Goal: Task Accomplishment & Management: Manage account settings

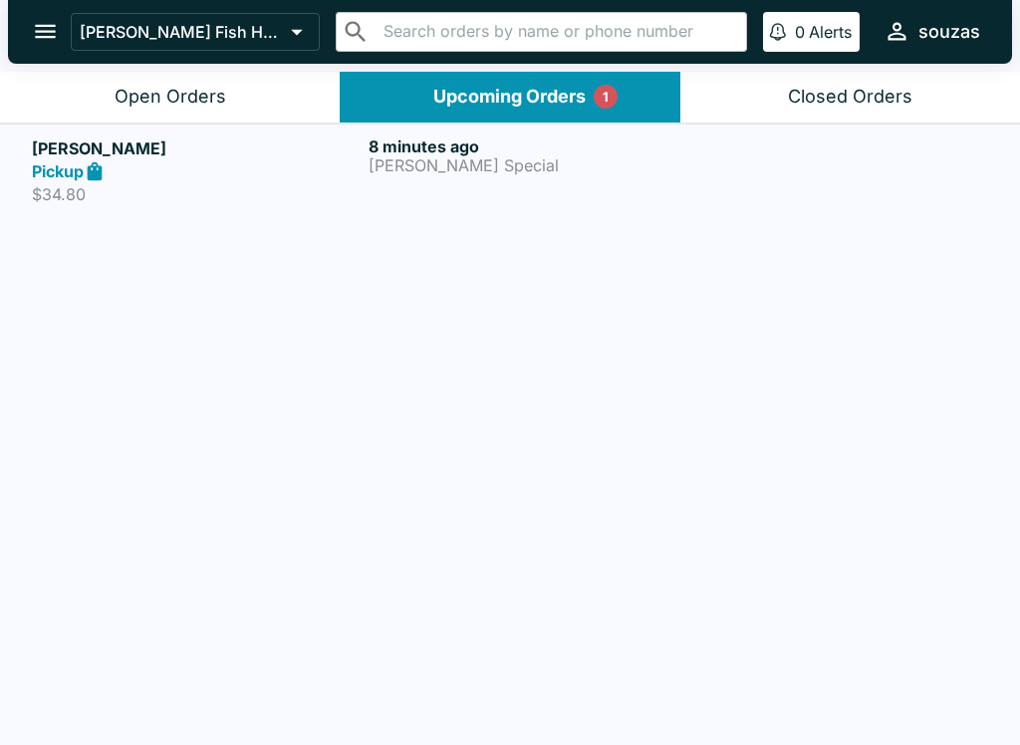
click at [518, 158] on p "[PERSON_NAME] Special" at bounding box center [532, 165] width 329 height 18
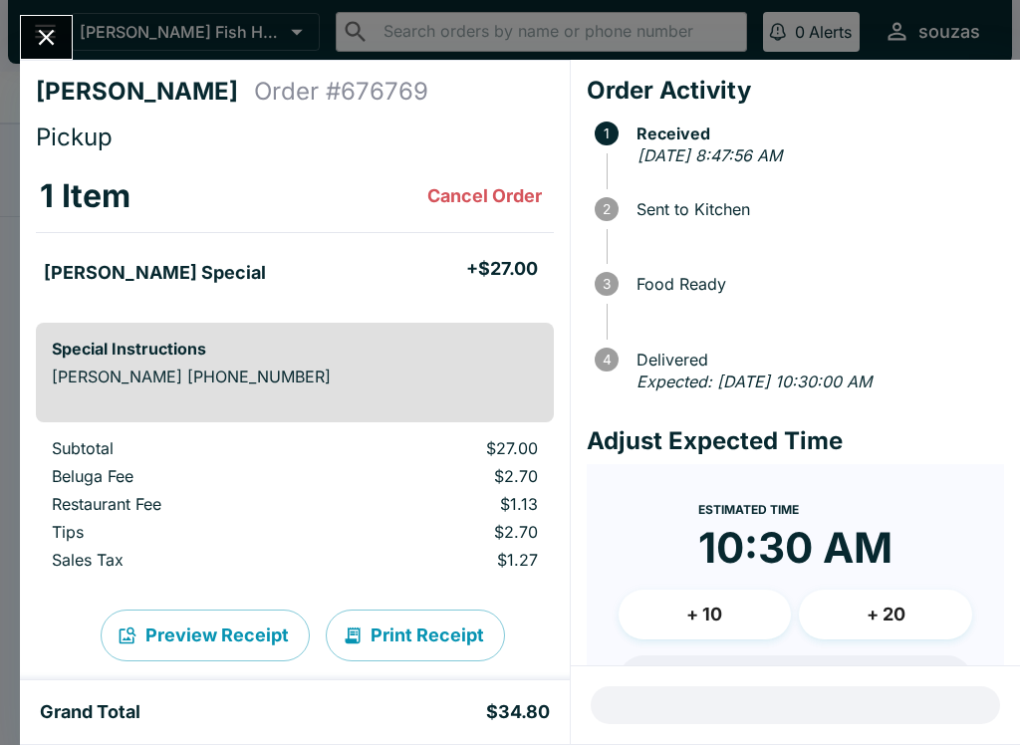
click at [68, 44] on button "Close" at bounding box center [46, 37] width 51 height 43
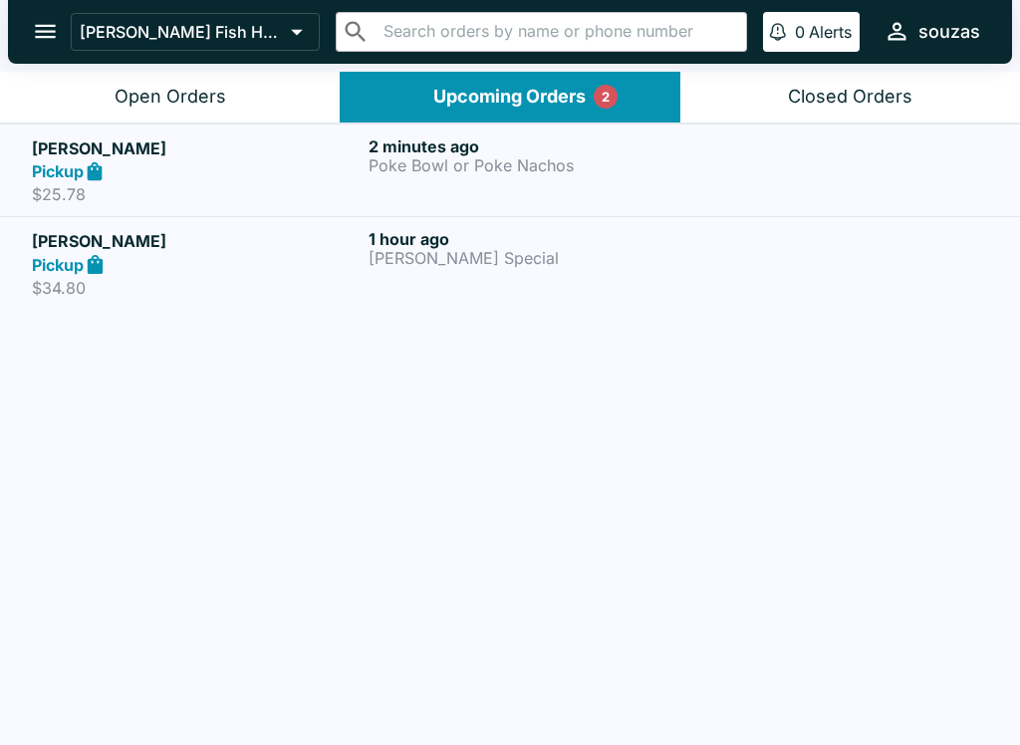
click at [406, 136] on h6 "2 minutes ago" at bounding box center [532, 146] width 329 height 20
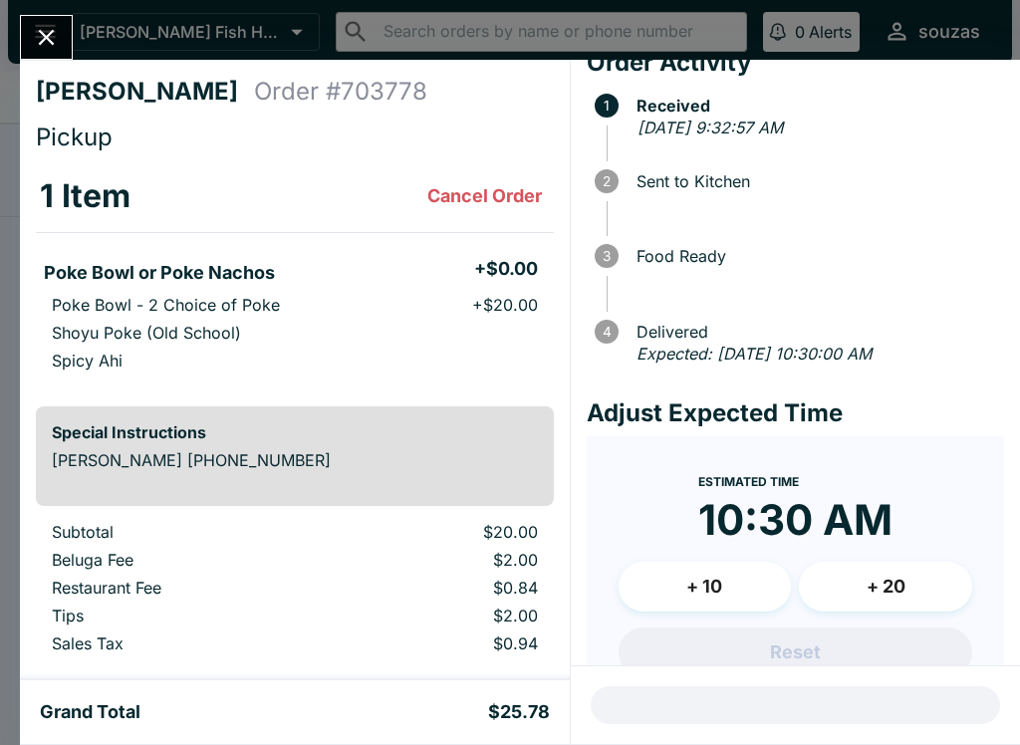
click at [55, 24] on icon "Close" at bounding box center [46, 37] width 27 height 27
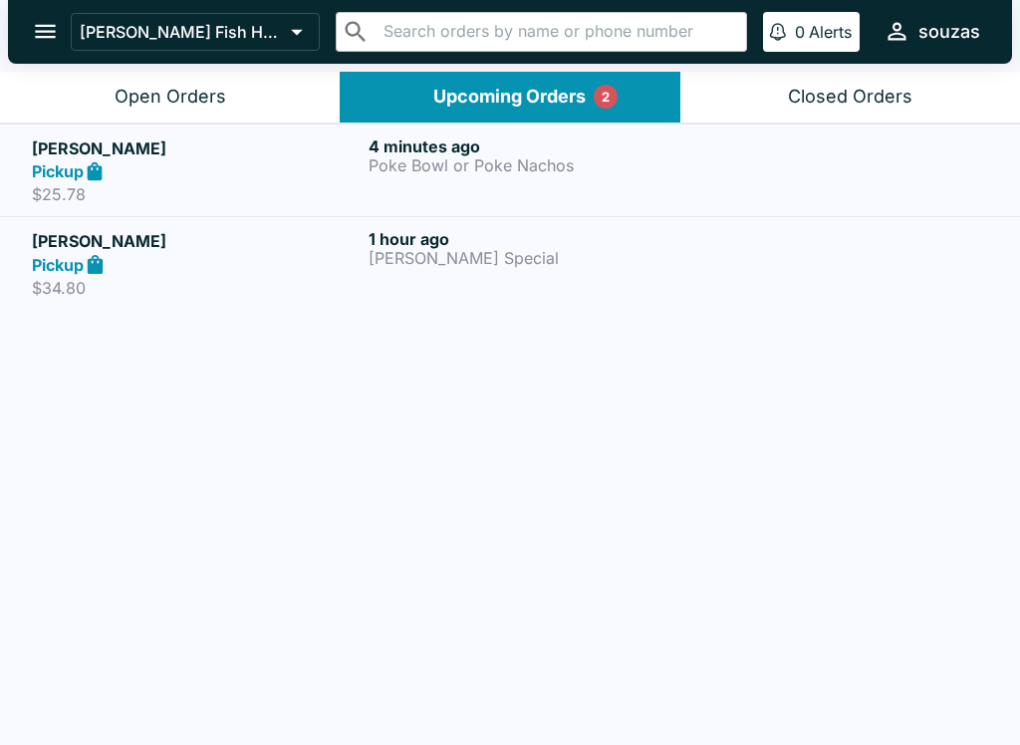
click at [545, 169] on p "Poke Bowl or Poke Nachos" at bounding box center [532, 165] width 329 height 18
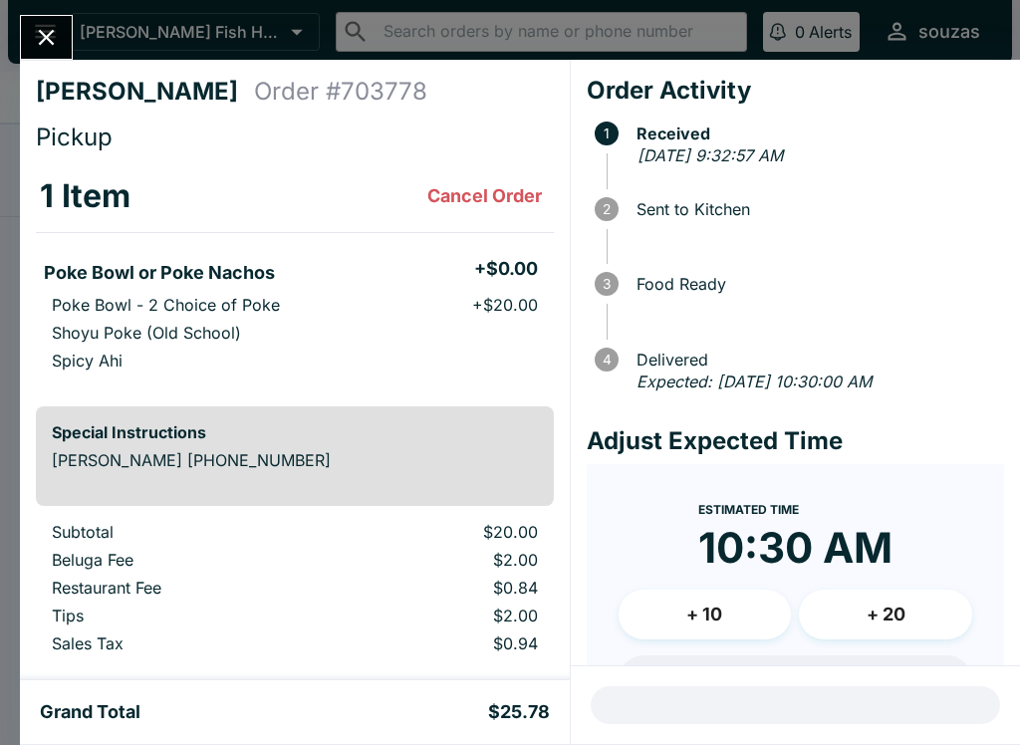
scroll to position [-1, 0]
click at [62, 46] on button "Close" at bounding box center [46, 37] width 51 height 43
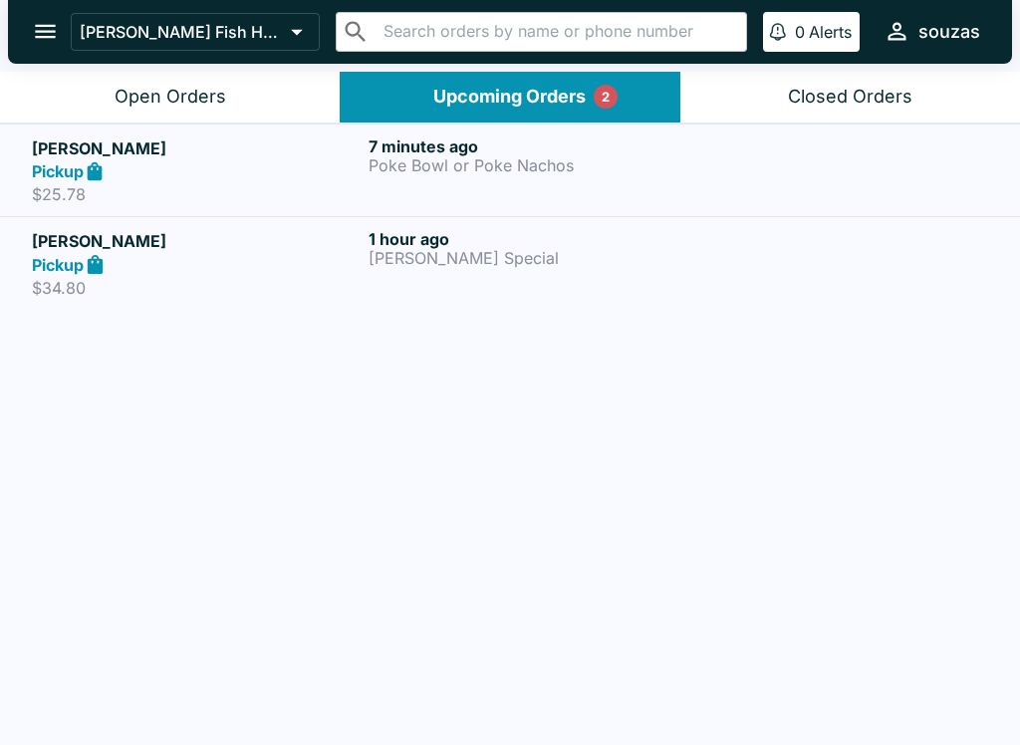
click at [222, 92] on div "Open Orders" at bounding box center [171, 97] width 112 height 23
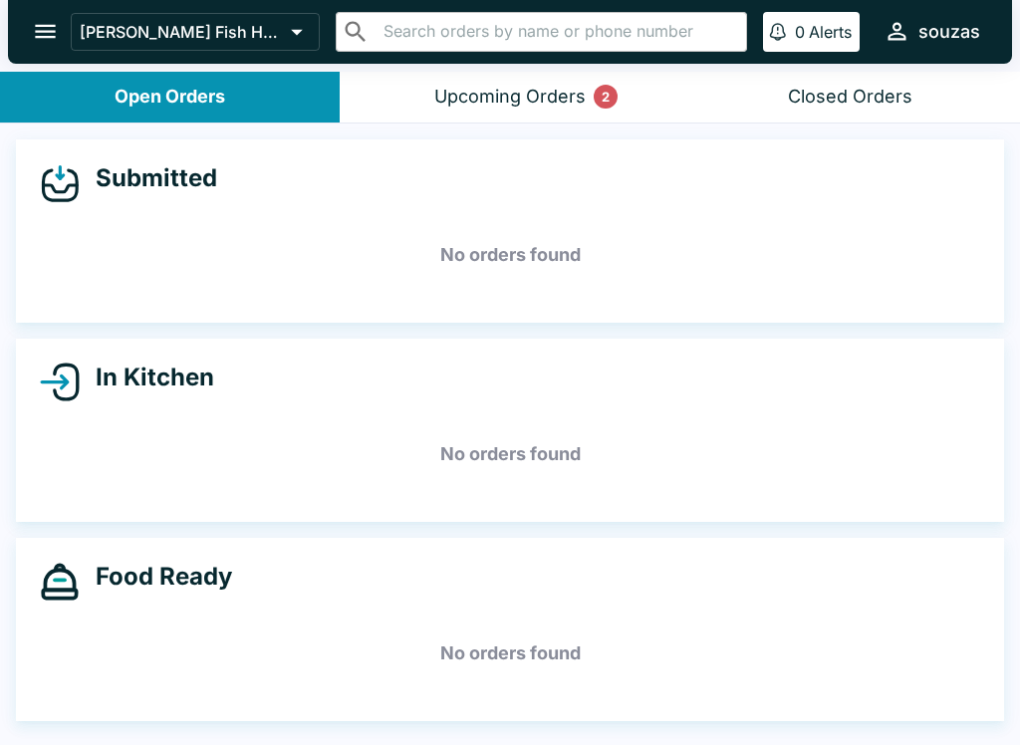
click at [586, 74] on button "Upcoming Orders 2" at bounding box center [510, 97] width 340 height 51
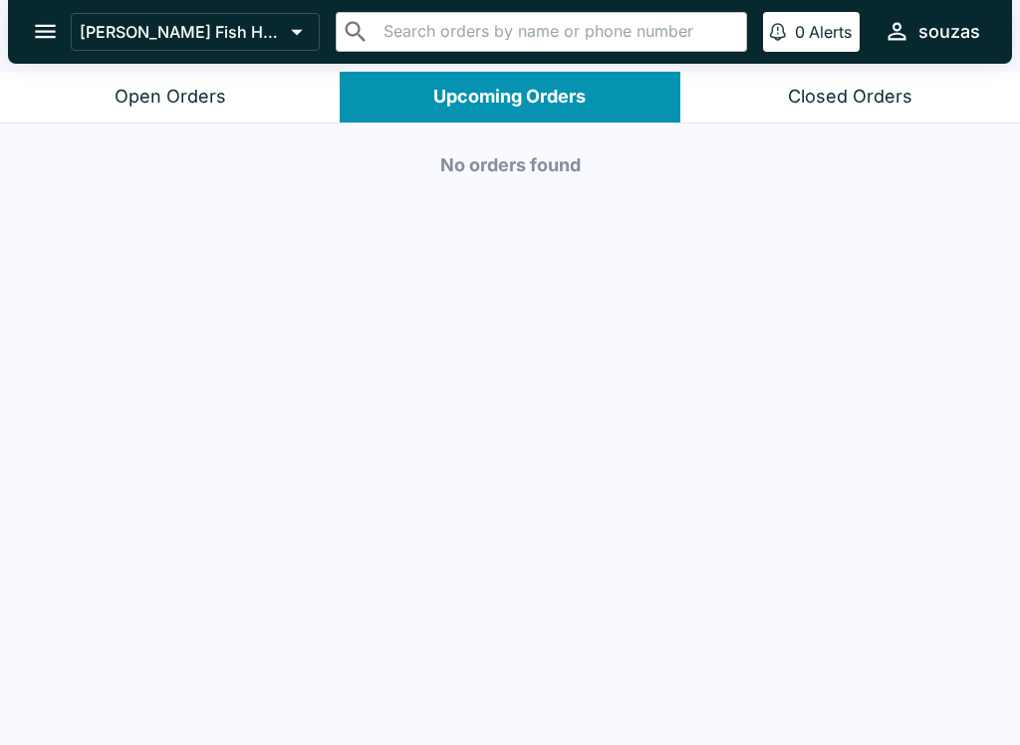
click at [113, 87] on button "Open Orders" at bounding box center [170, 97] width 340 height 51
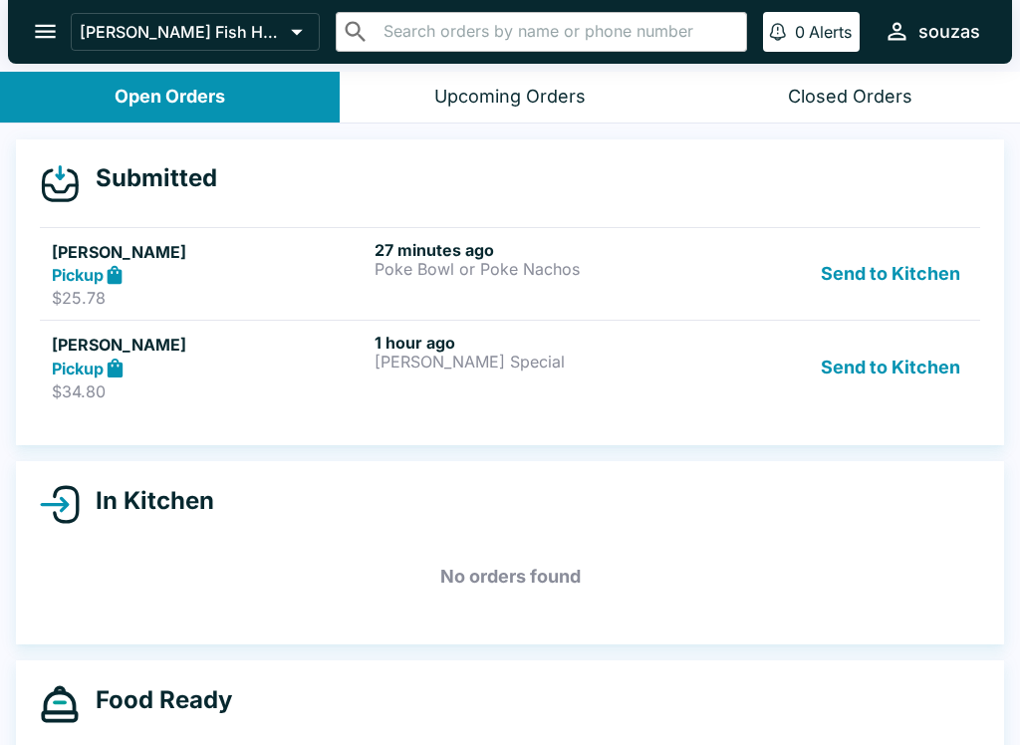
click at [255, 265] on div "Pickup" at bounding box center [209, 275] width 315 height 23
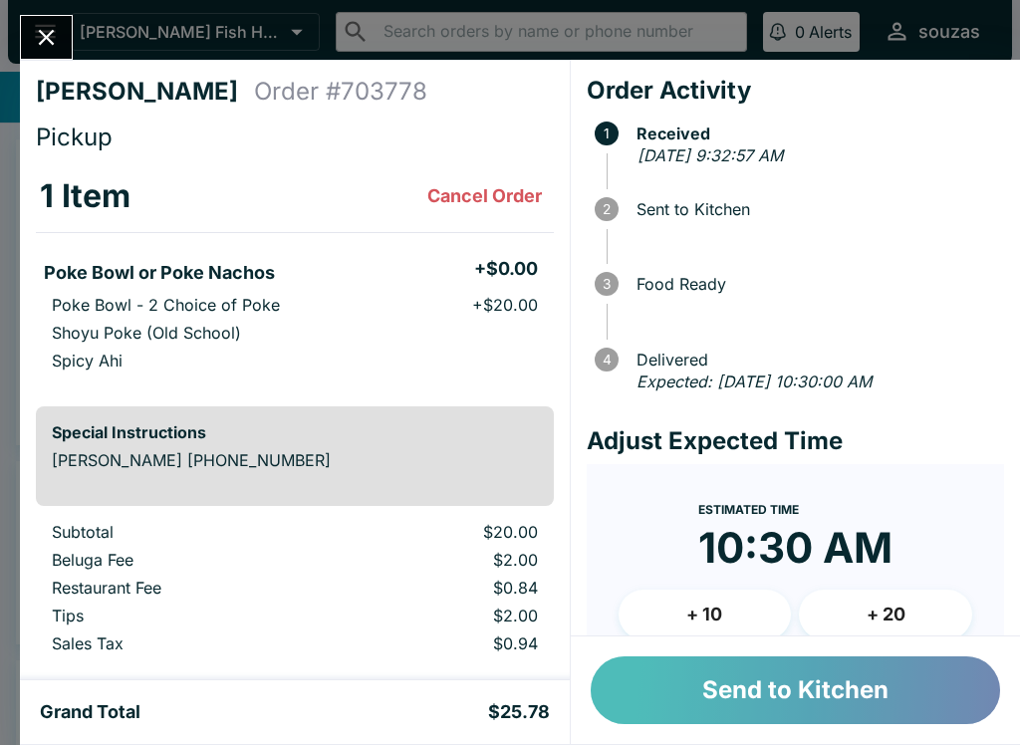
click at [864, 706] on button "Send to Kitchen" at bounding box center [794, 690] width 409 height 68
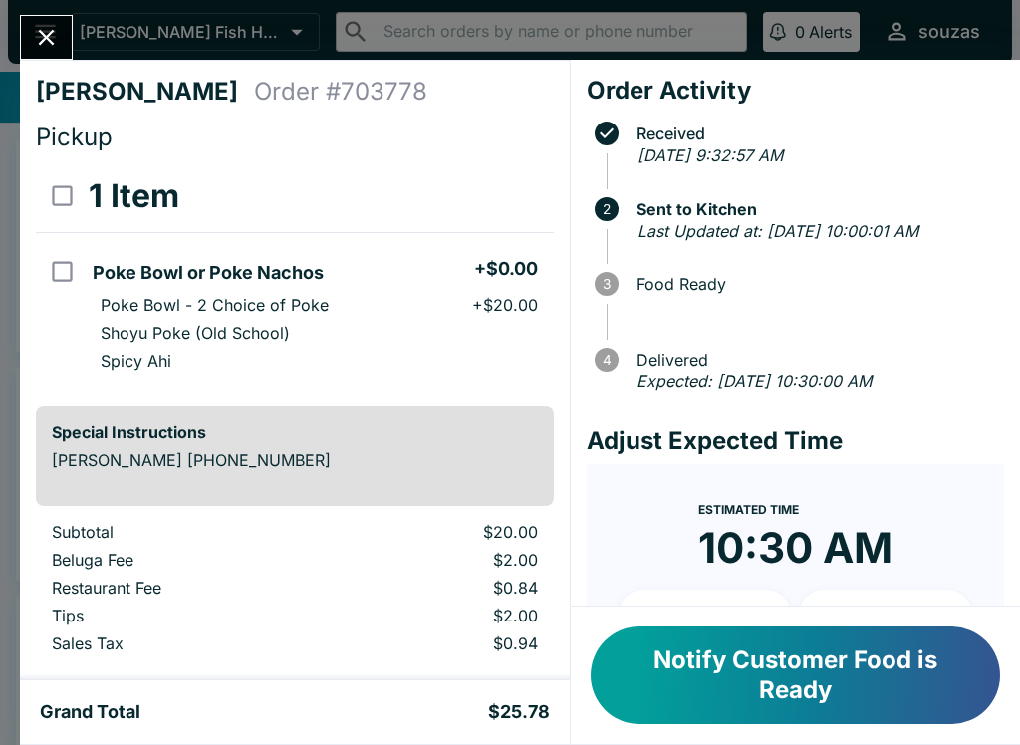
click at [892, 688] on button "Notify Customer Food is Ready" at bounding box center [794, 675] width 409 height 98
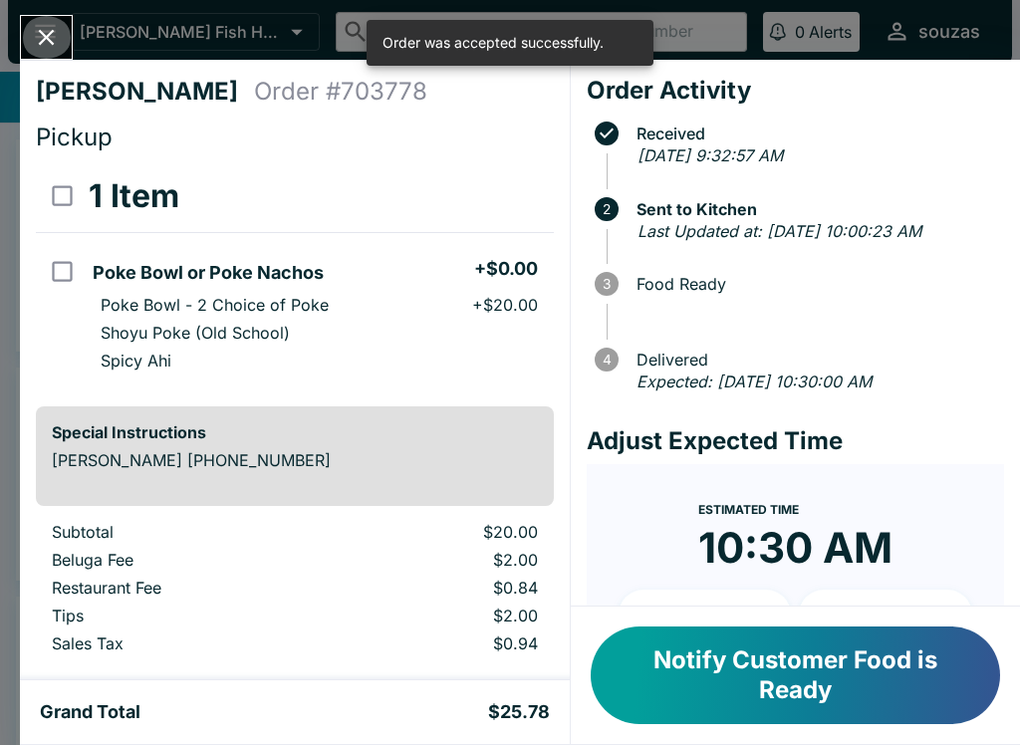
click at [47, 27] on icon "Close" at bounding box center [46, 37] width 27 height 27
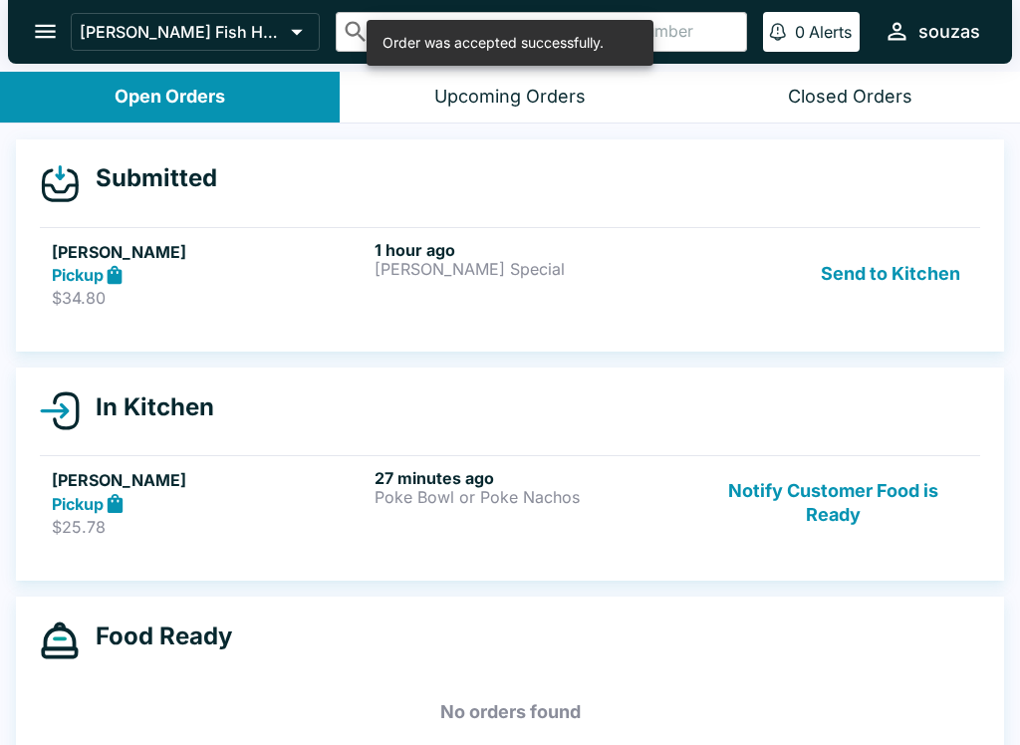
click at [937, 283] on button "Send to Kitchen" at bounding box center [889, 274] width 155 height 69
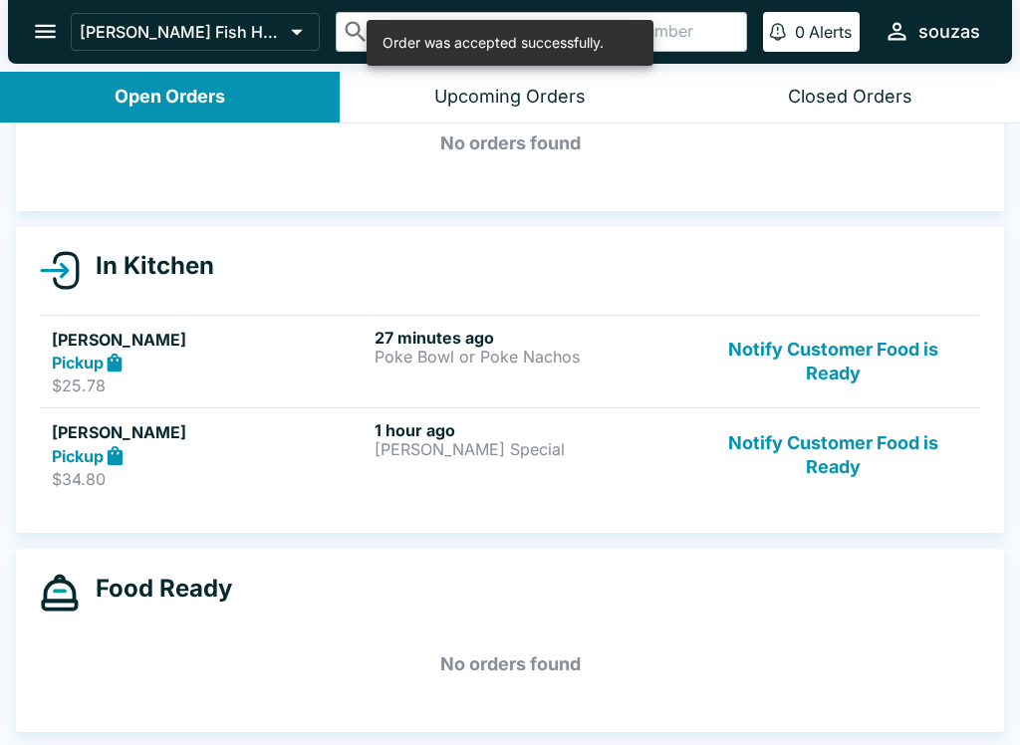
click at [886, 349] on button "Notify Customer Food is Ready" at bounding box center [833, 362] width 270 height 69
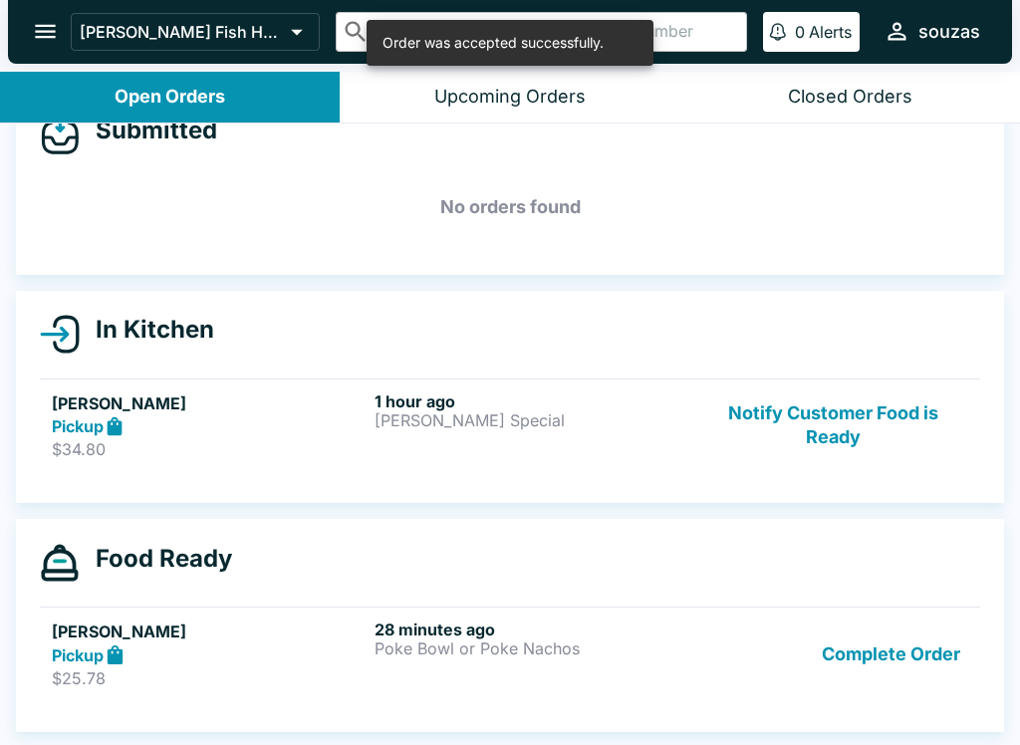
scroll to position [48, 0]
click at [870, 428] on button "Notify Customer Food is Ready" at bounding box center [833, 425] width 270 height 69
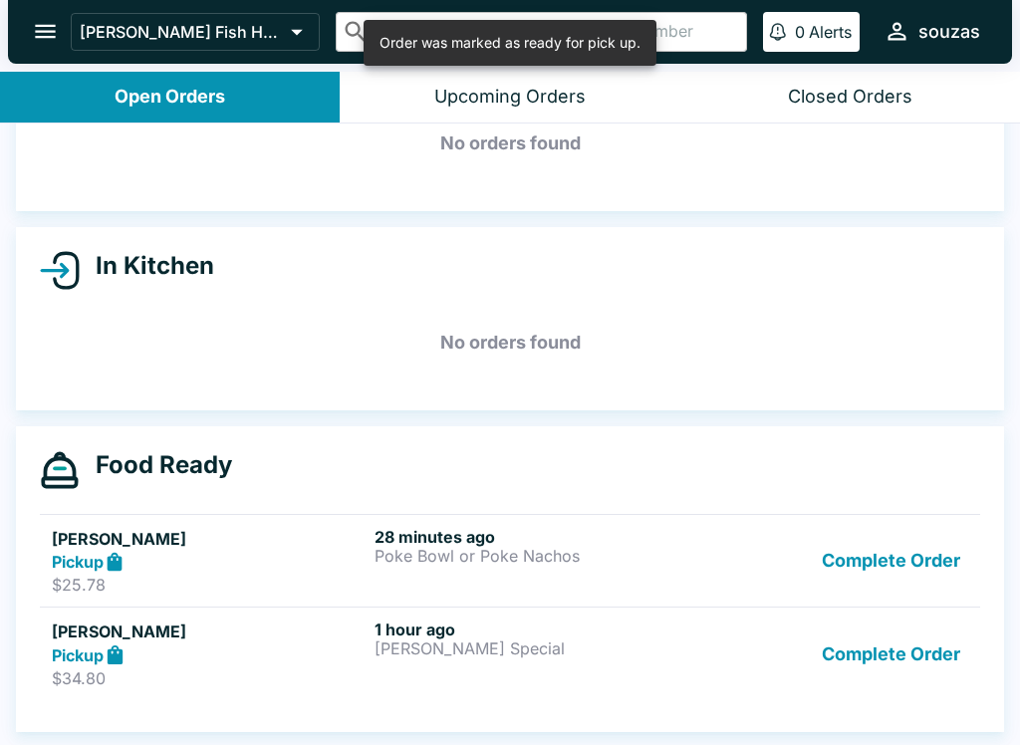
scroll to position [112, 0]
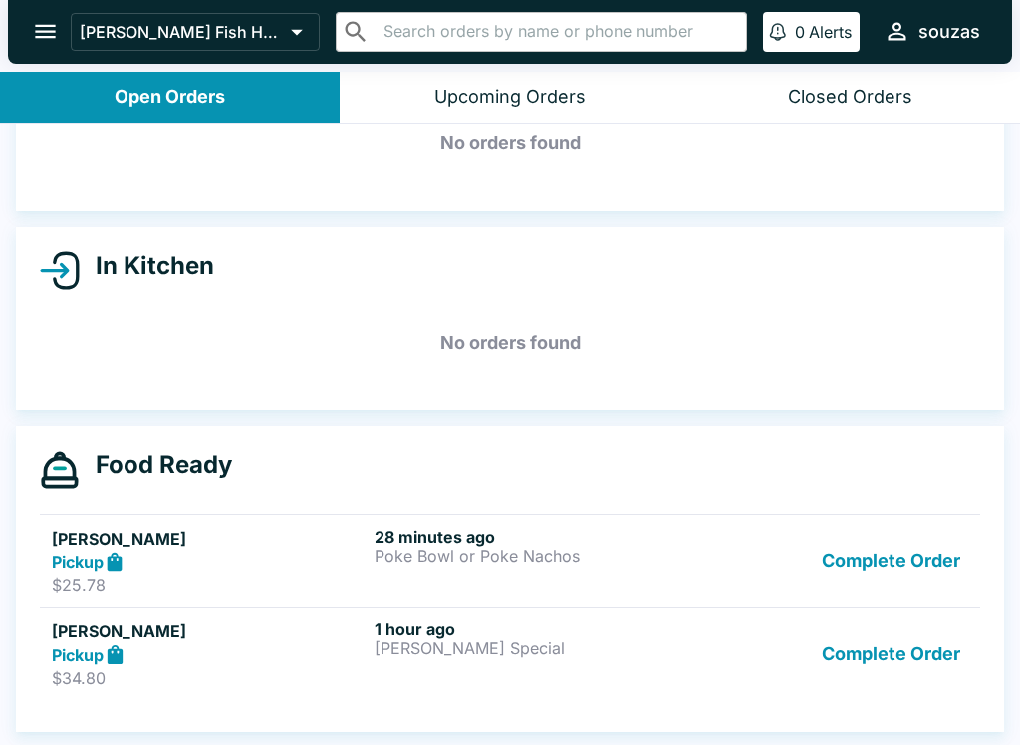
click at [447, 514] on link "[PERSON_NAME] Pickup $25.78 28 minutes ago Poke Bowl or Poke Nachos Complete Or…" at bounding box center [510, 561] width 940 height 94
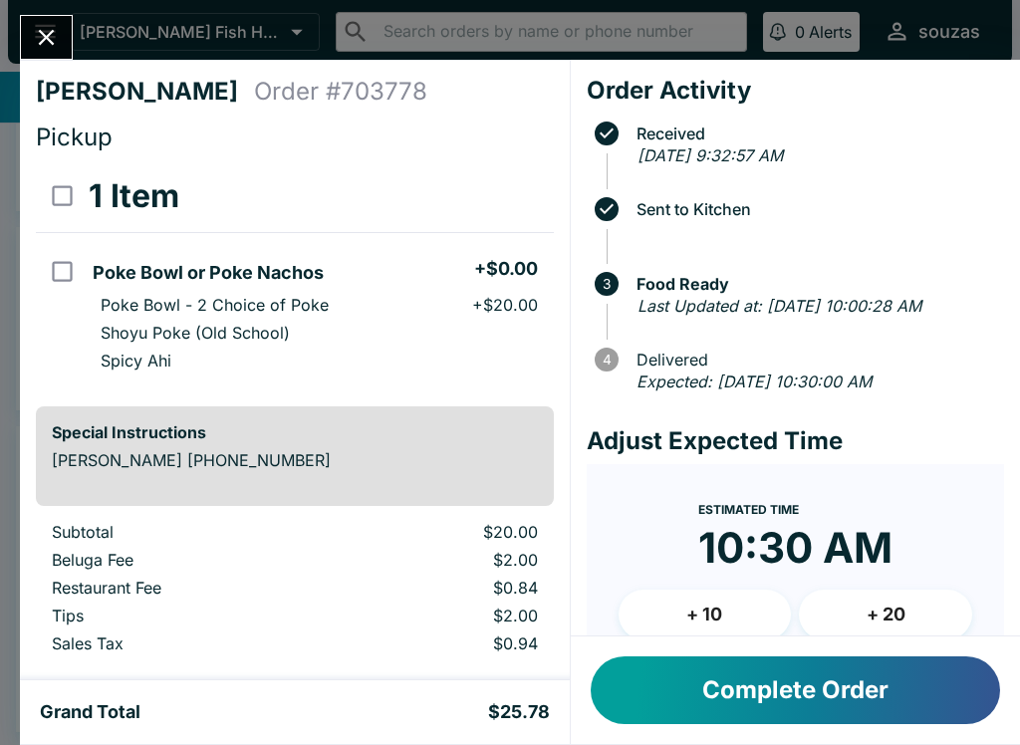
scroll to position [-3, 0]
click at [46, 26] on icon "Close" at bounding box center [46, 37] width 27 height 27
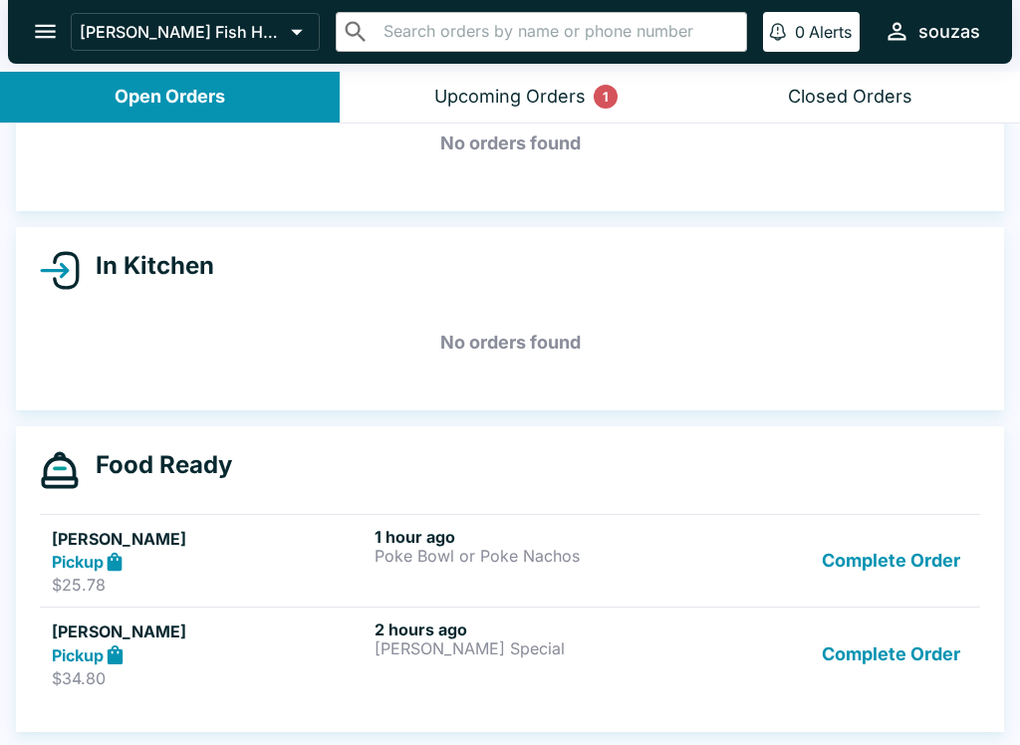
click at [617, 103] on button "Upcoming Orders 1" at bounding box center [510, 97] width 340 height 51
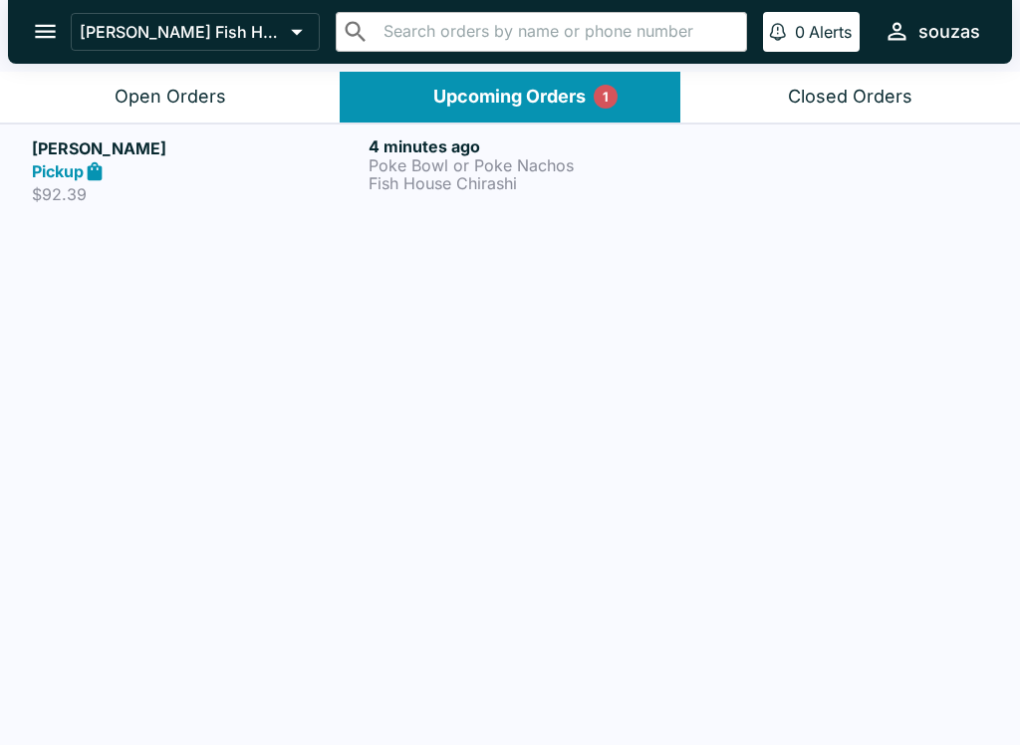
click at [565, 178] on p "Fish House Chirashi" at bounding box center [532, 183] width 329 height 18
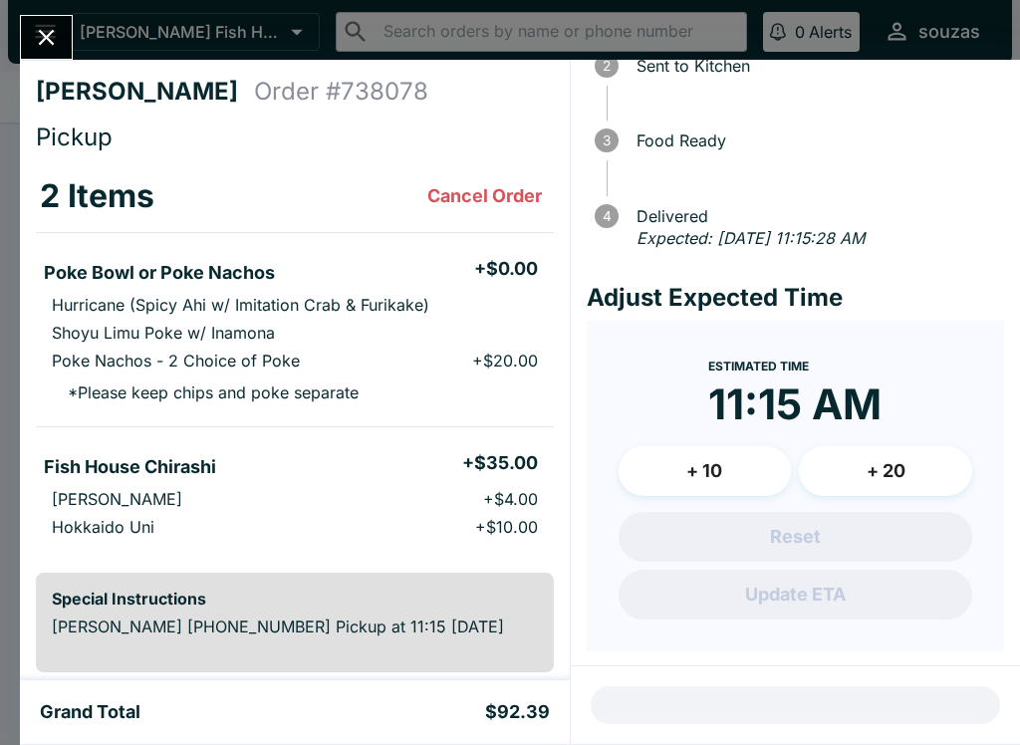
scroll to position [142, 0]
click at [60, 29] on icon "Close" at bounding box center [46, 37] width 27 height 27
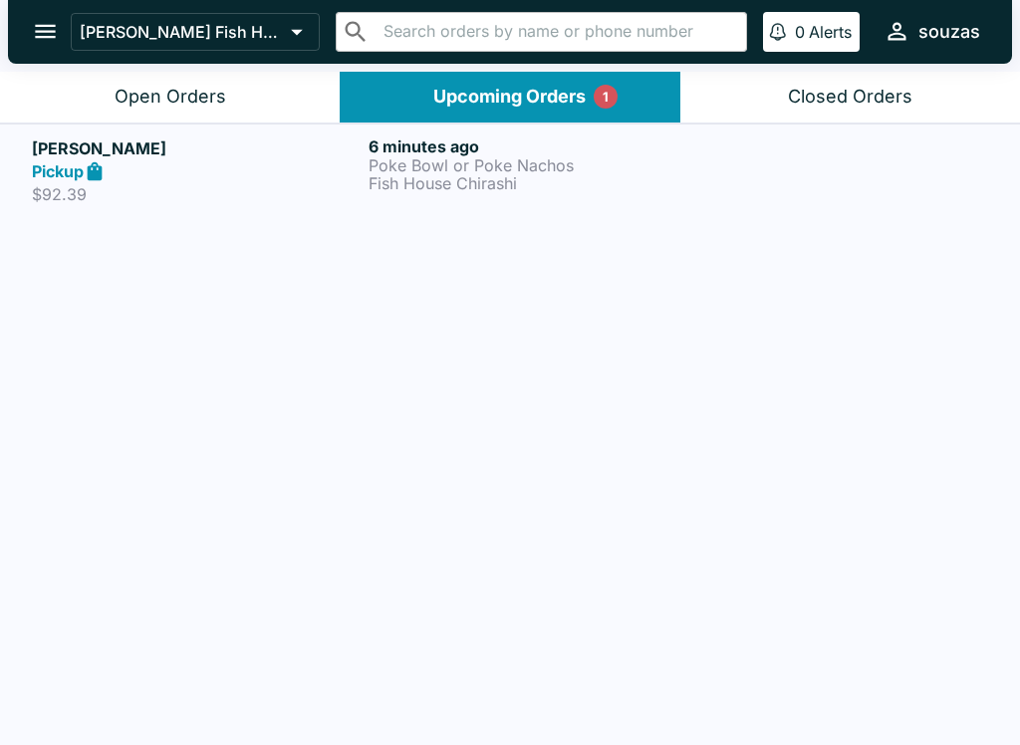
click at [580, 153] on h6 "6 minutes ago" at bounding box center [532, 146] width 329 height 20
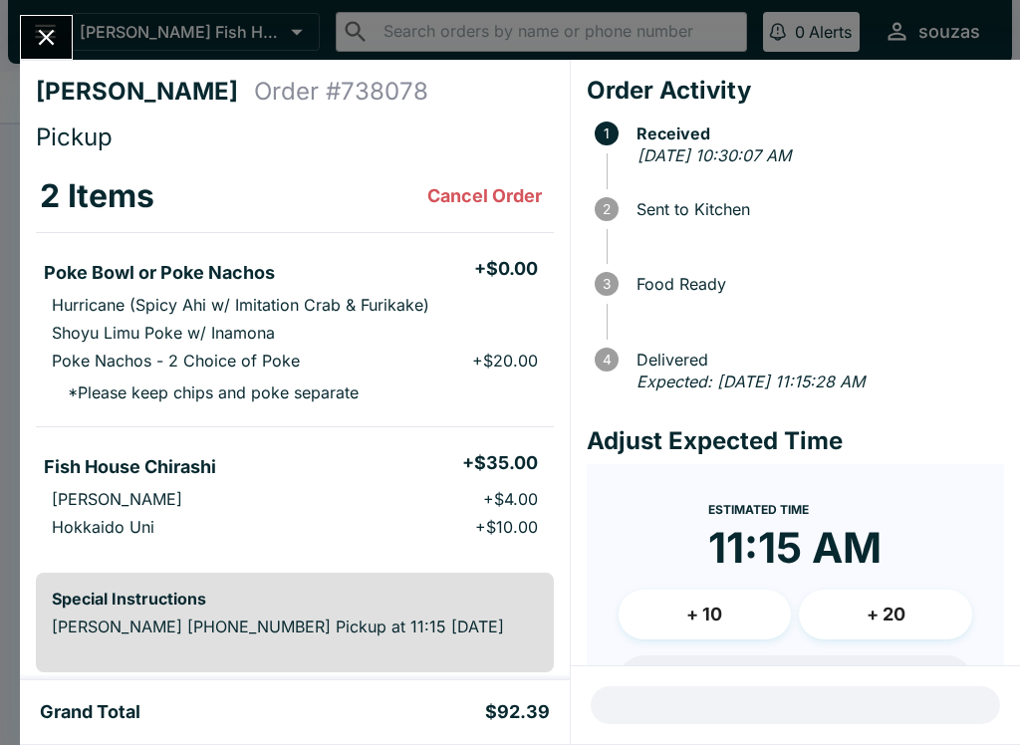
click at [51, 33] on icon "Close" at bounding box center [47, 38] width 16 height 16
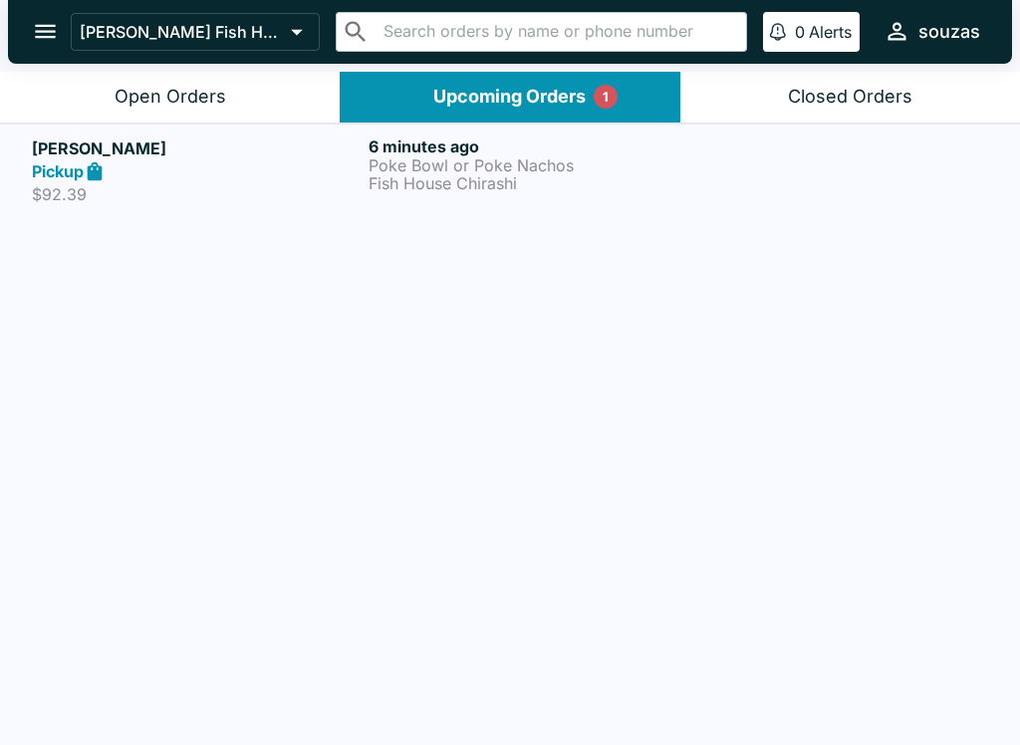
click at [172, 87] on div "Open Orders" at bounding box center [171, 97] width 112 height 23
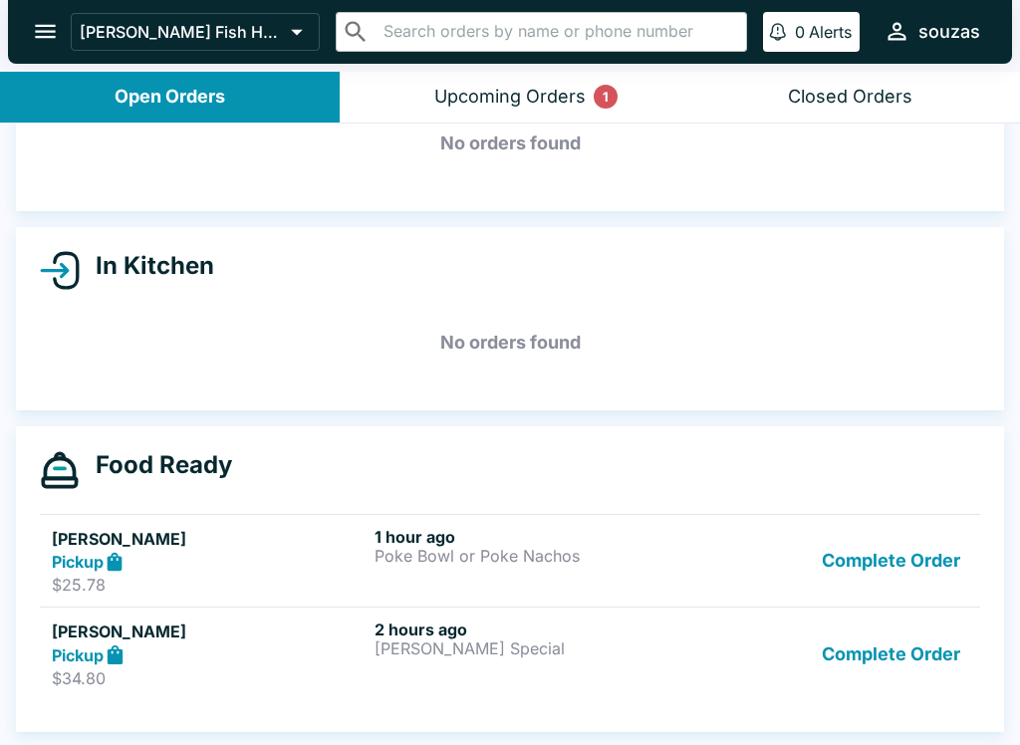
scroll to position [112, 0]
click at [528, 100] on div "Upcoming Orders 1" at bounding box center [509, 97] width 151 height 23
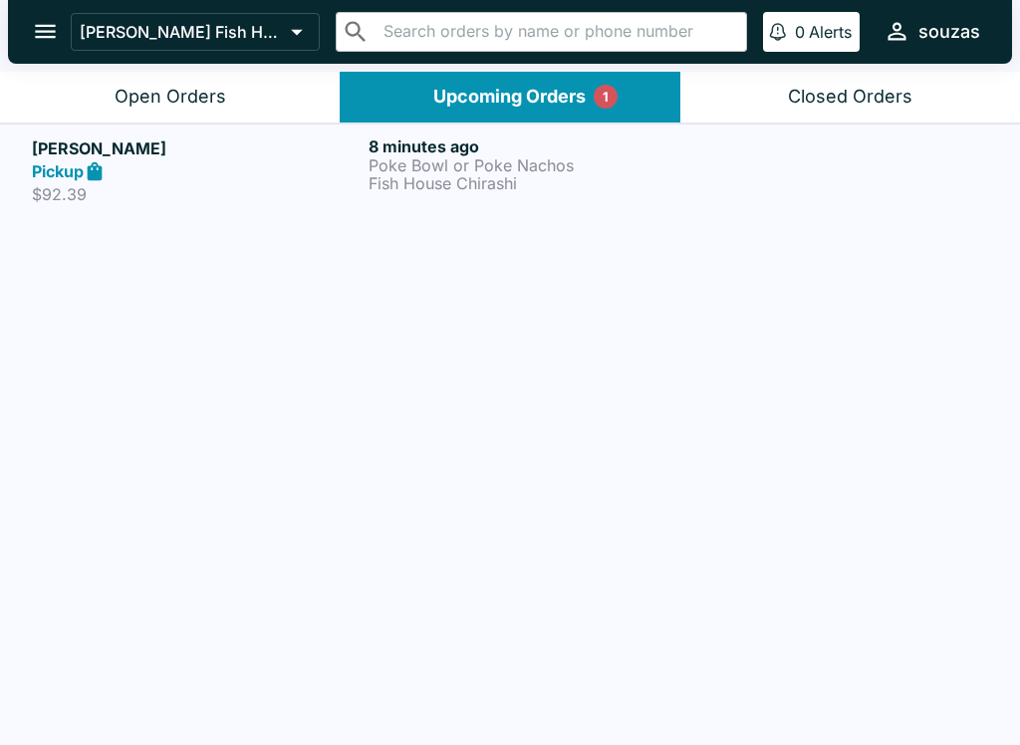
click at [493, 178] on p "Fish House Chirashi" at bounding box center [532, 183] width 329 height 18
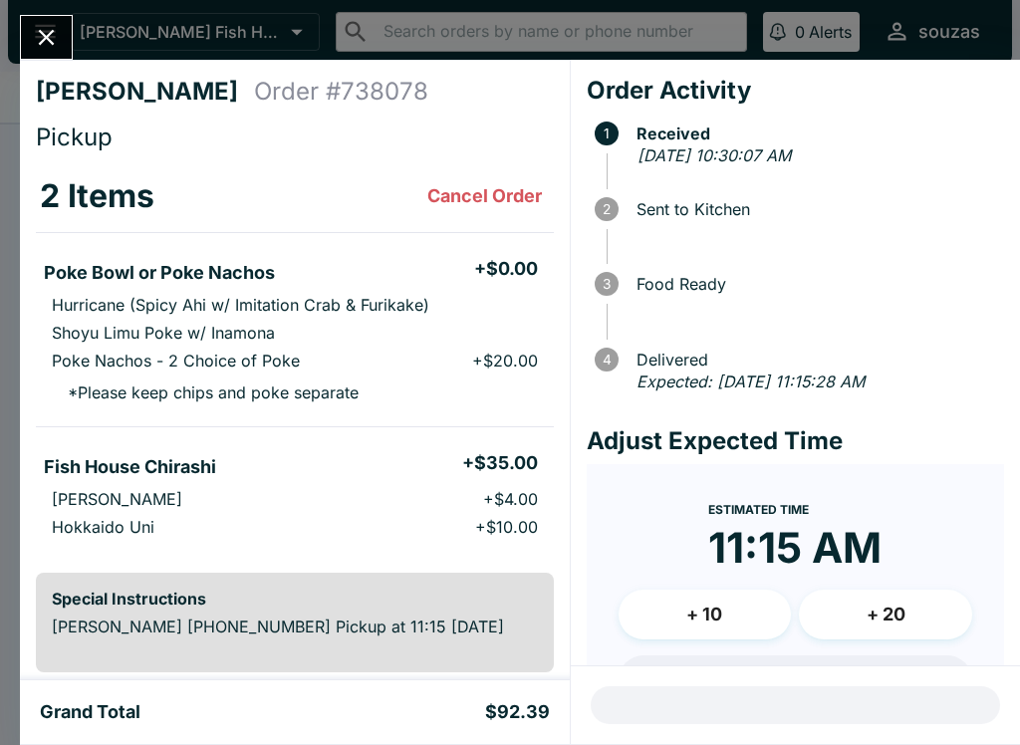
click at [48, 73] on div "[PERSON_NAME] Order # 738078 Pickup 2 Items Cancel Order Poke Bowl or Poke Nach…" at bounding box center [295, 370] width 550 height 620
click at [39, 38] on icon "Close" at bounding box center [46, 37] width 27 height 27
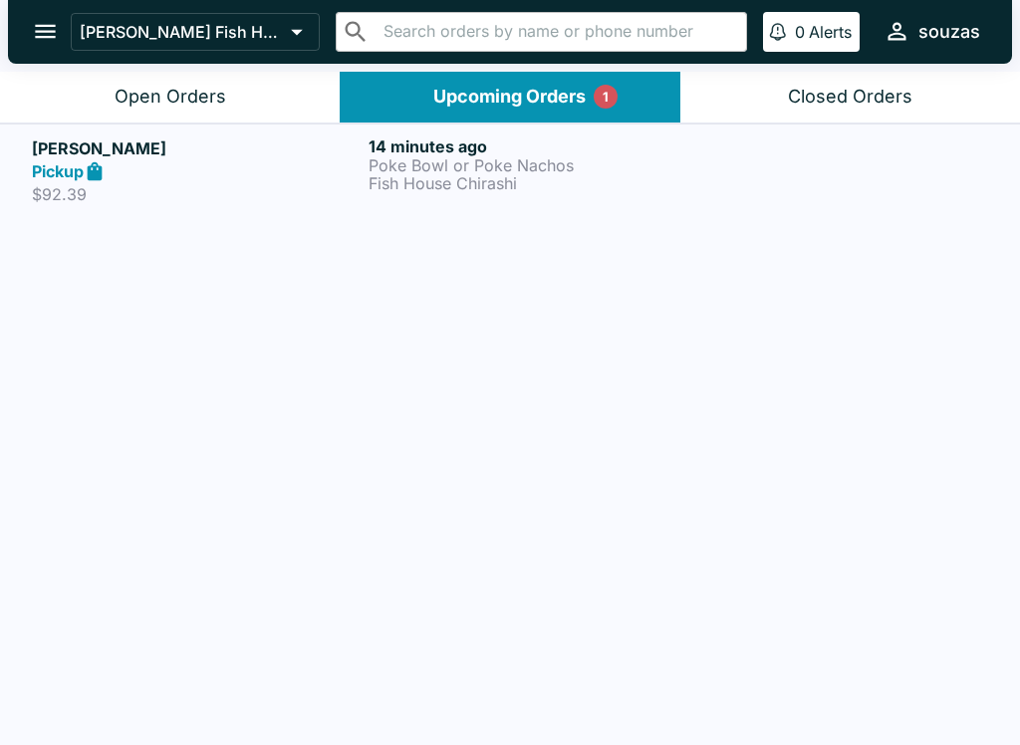
click at [451, 179] on p "Fish House Chirashi" at bounding box center [532, 183] width 329 height 18
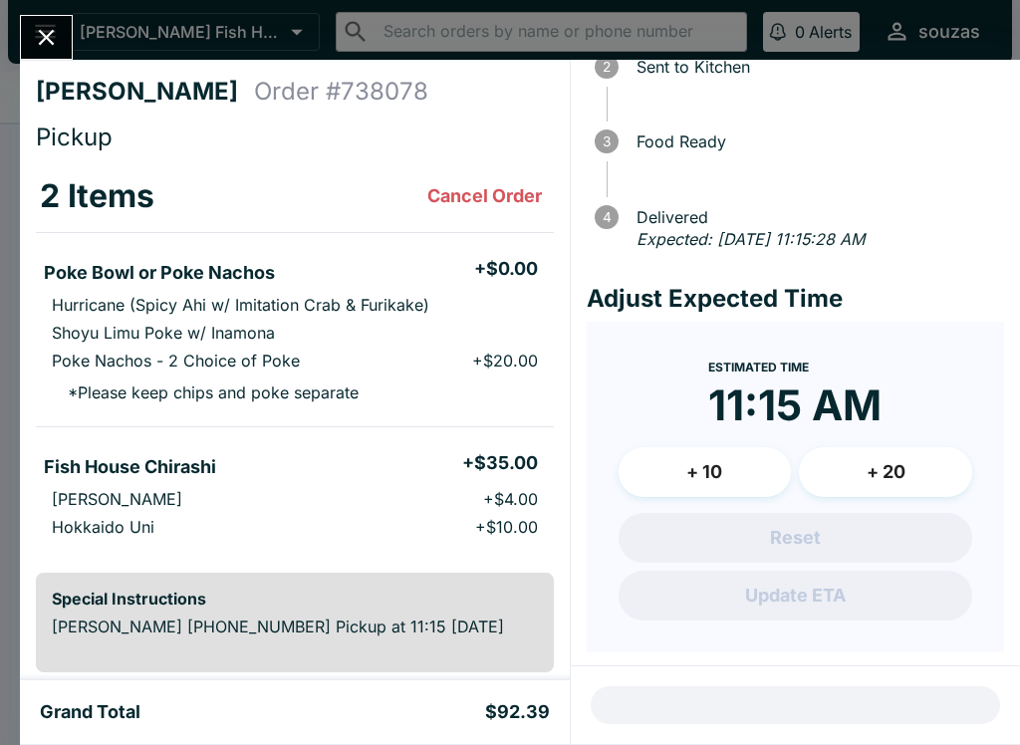
scroll to position [19, 0]
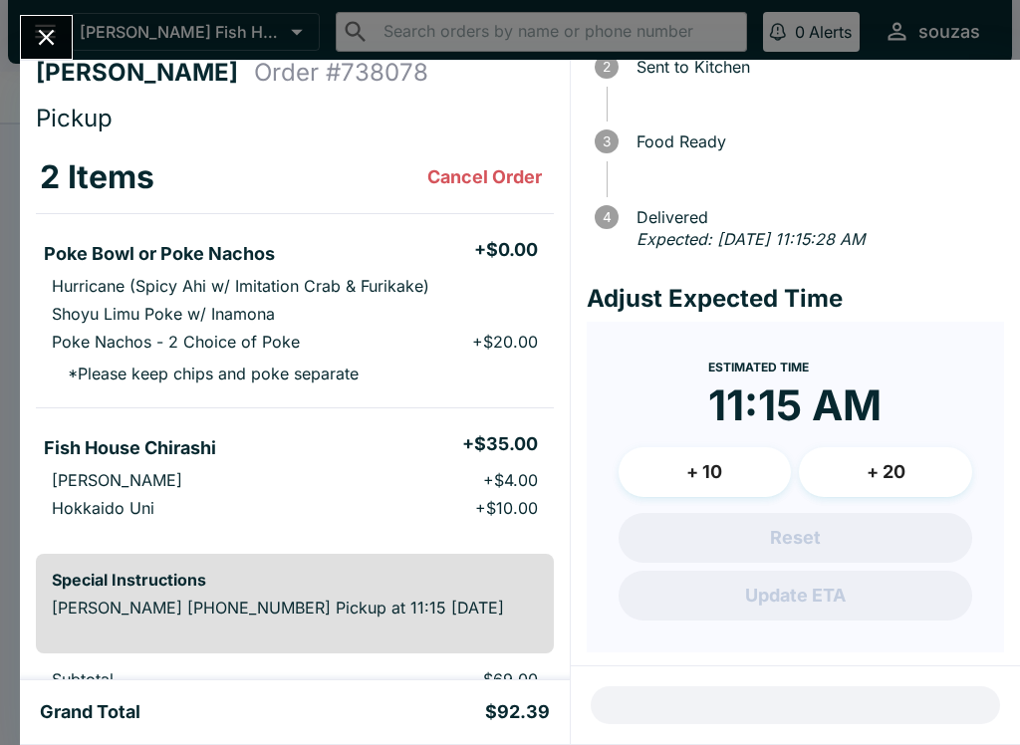
click at [100, 28] on div "[PERSON_NAME] Order # 738078 Pickup 2 Items Cancel Order Poke Bowl or Poke Nach…" at bounding box center [510, 372] width 1020 height 745
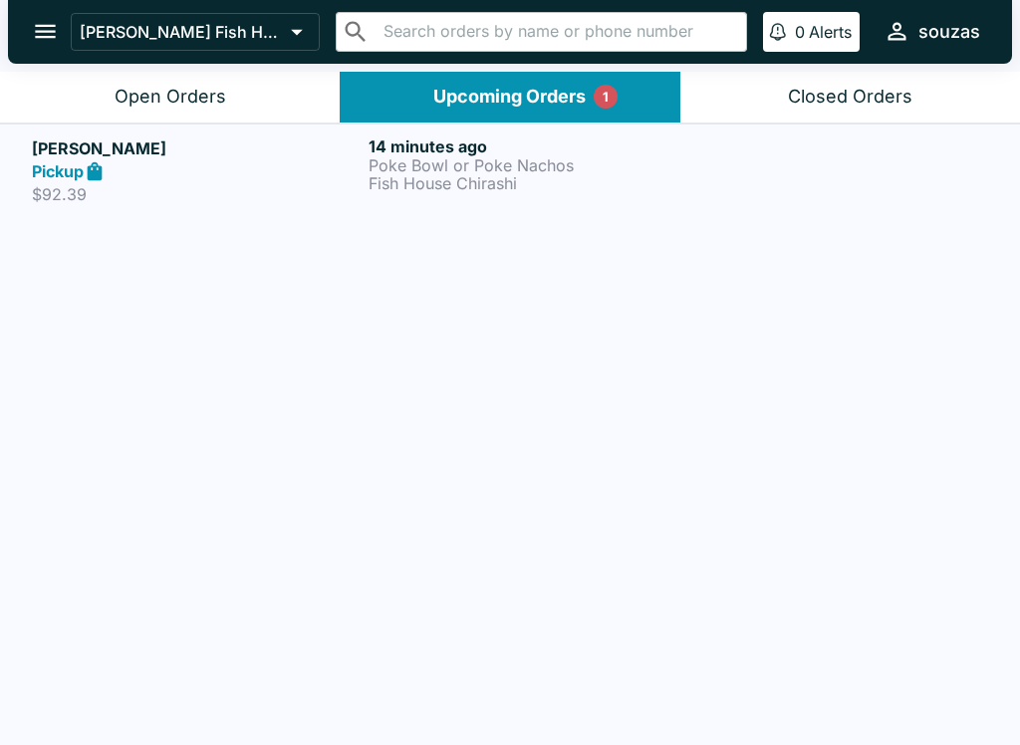
click at [64, 18] on button "open drawer" at bounding box center [45, 31] width 51 height 51
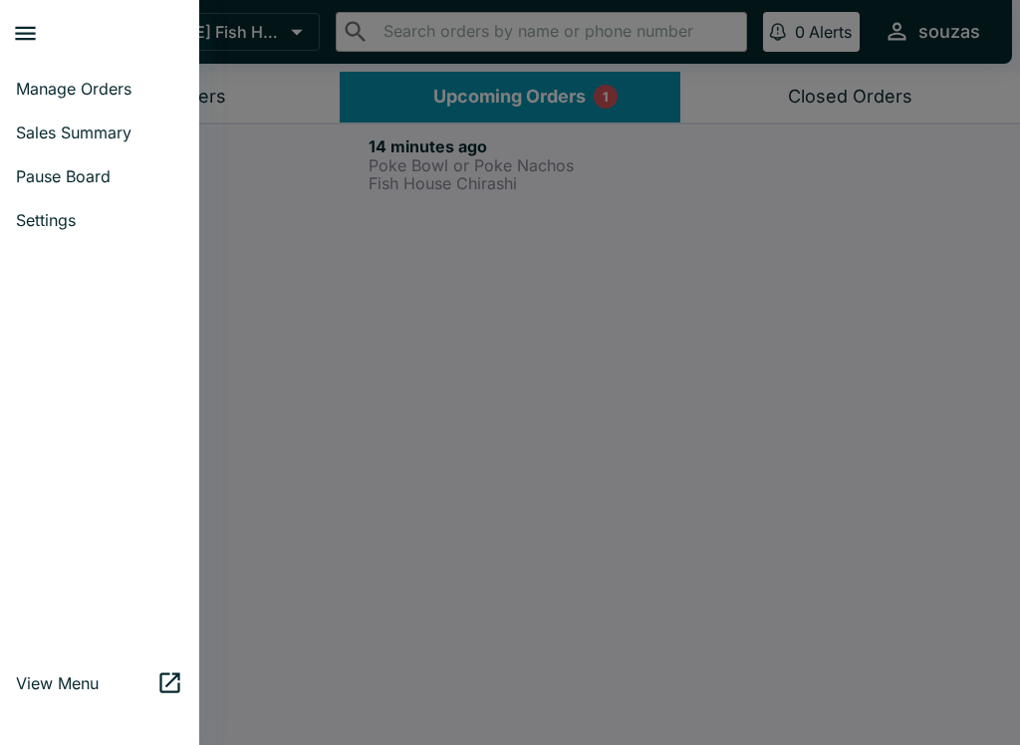
click at [451, 315] on div at bounding box center [510, 372] width 1020 height 745
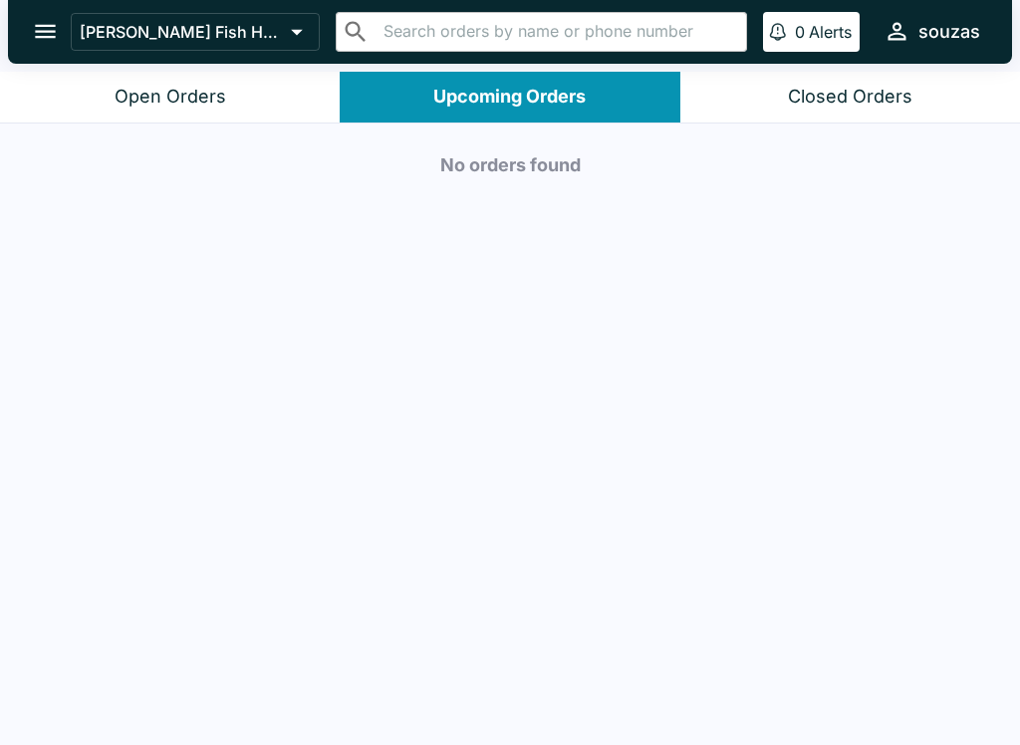
click at [195, 76] on button "Open Orders" at bounding box center [170, 97] width 340 height 51
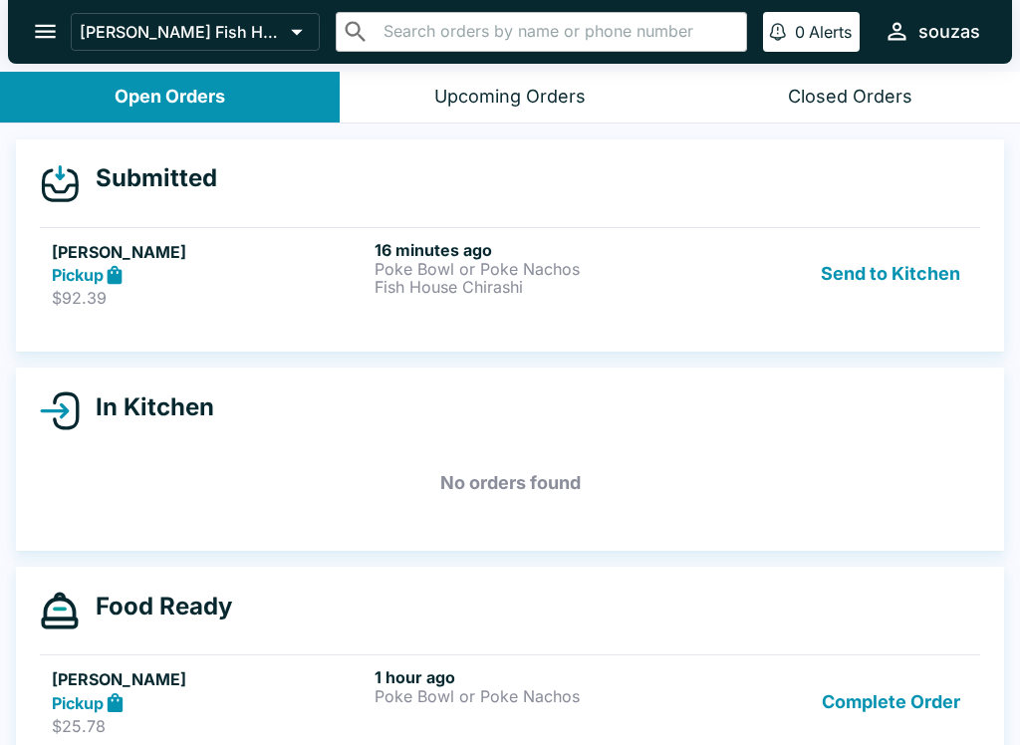
click at [380, 305] on div "16 minutes ago Poke Bowl or Poke Nachos Fish House Chirashi" at bounding box center [531, 274] width 315 height 69
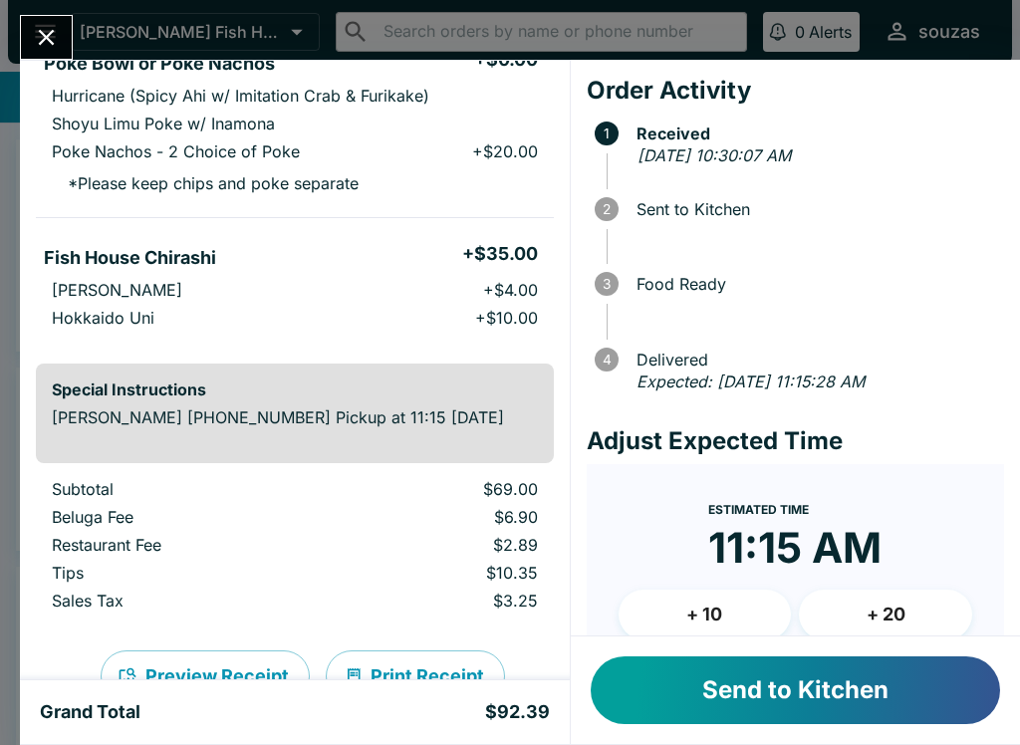
scroll to position [210, 0]
click at [922, 695] on button "Send to Kitchen" at bounding box center [794, 690] width 409 height 68
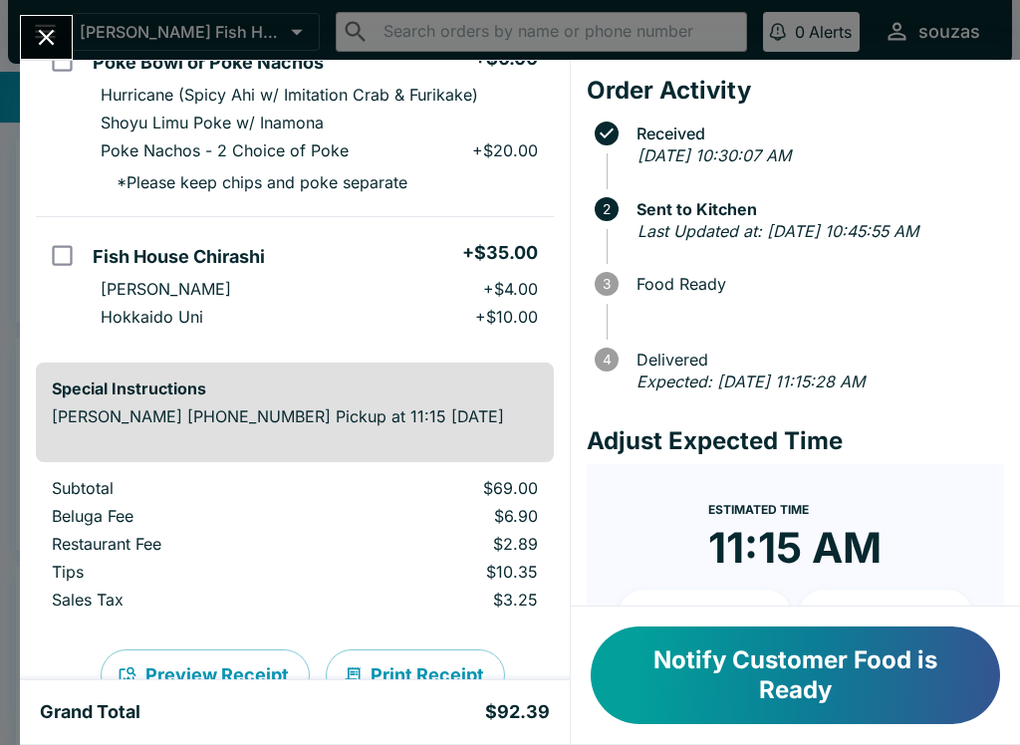
click at [931, 670] on button "Notify Customer Food is Ready" at bounding box center [794, 675] width 409 height 98
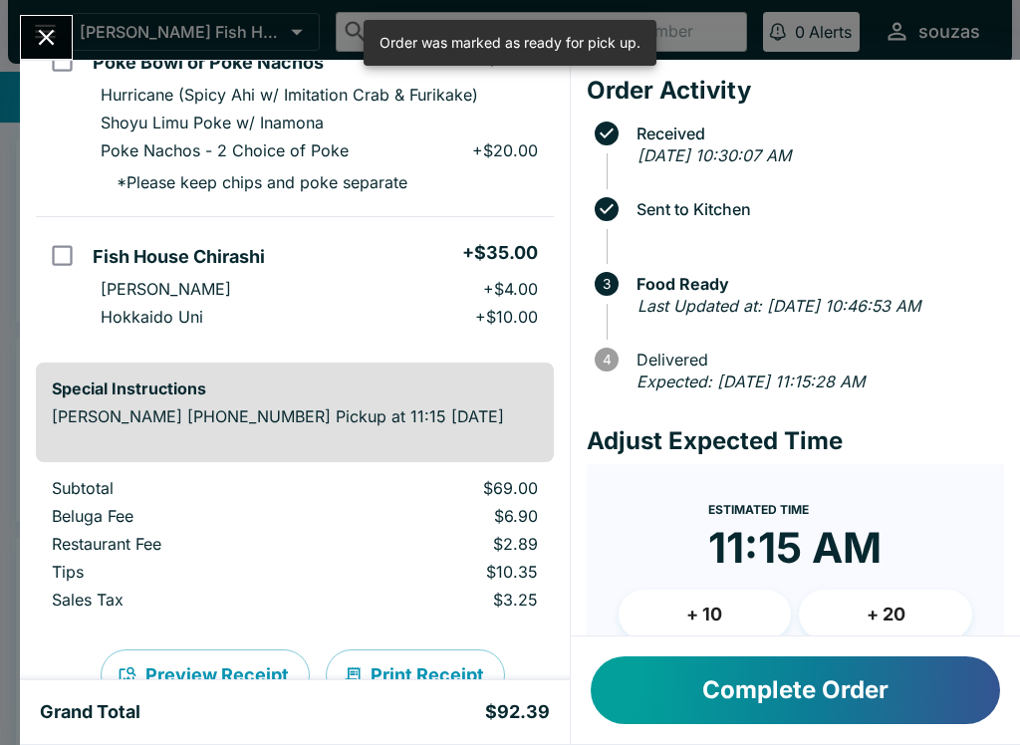
click at [61, 36] on button "Close" at bounding box center [46, 37] width 51 height 43
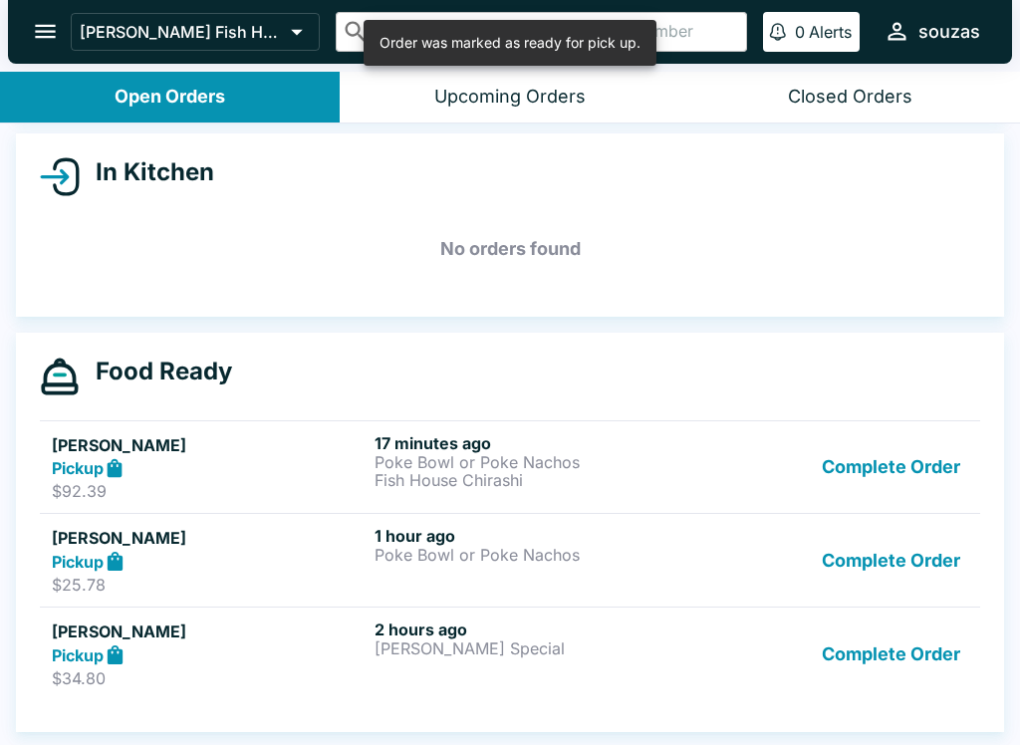
scroll to position [209, 0]
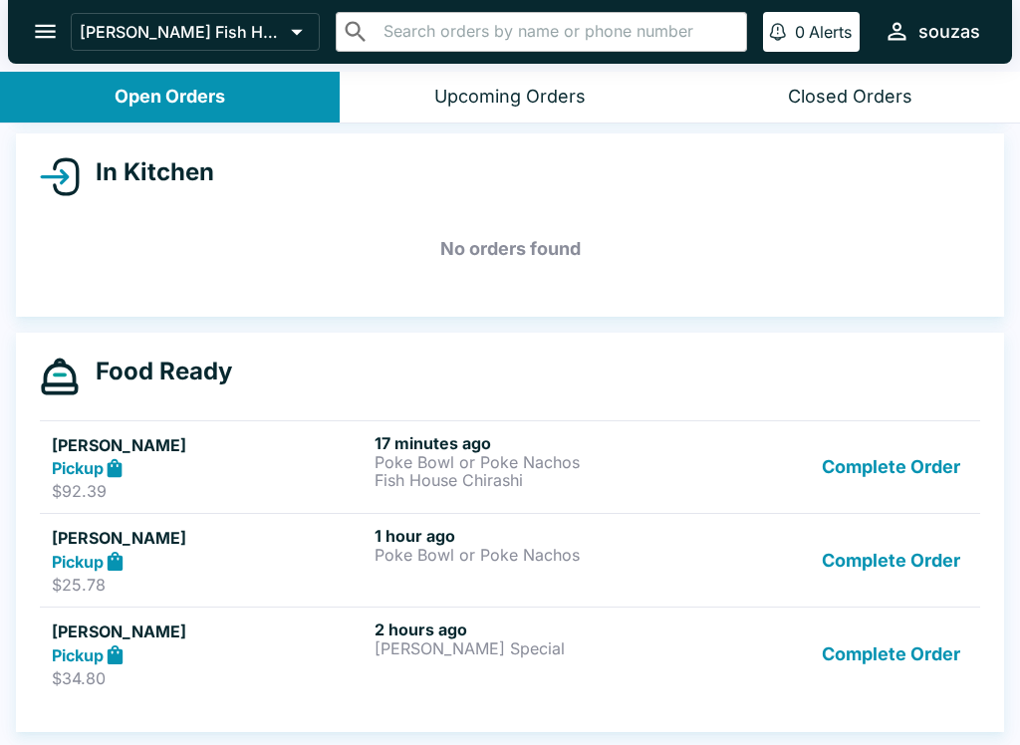
click at [925, 555] on button "Complete Order" at bounding box center [890, 560] width 154 height 69
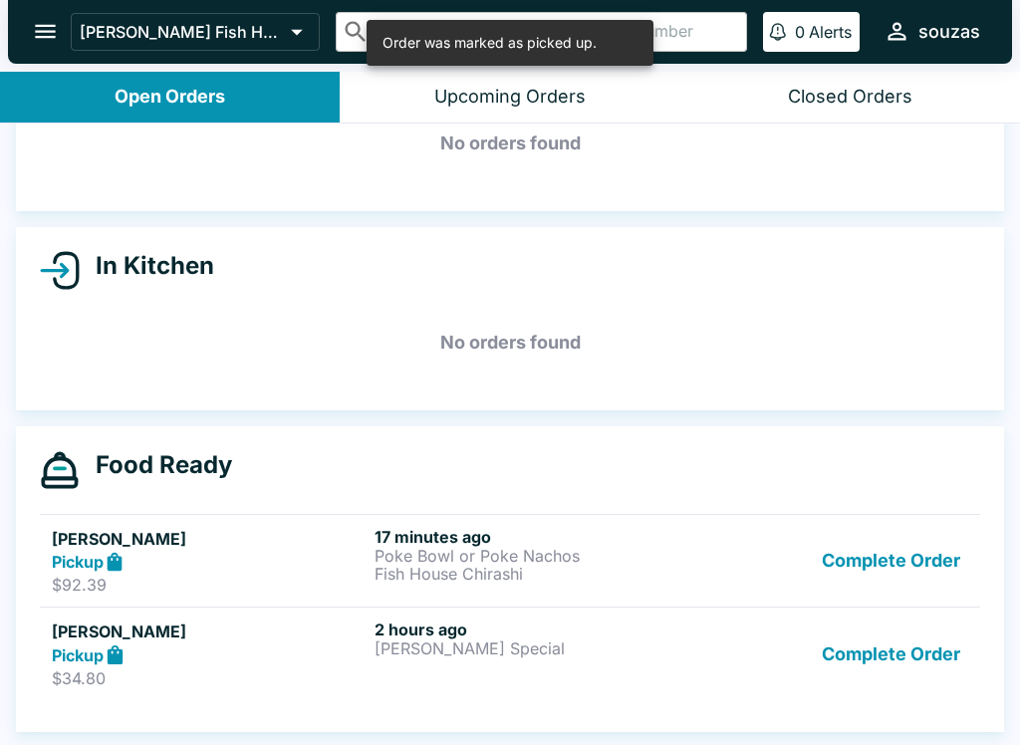
click at [932, 661] on button "Complete Order" at bounding box center [890, 653] width 154 height 69
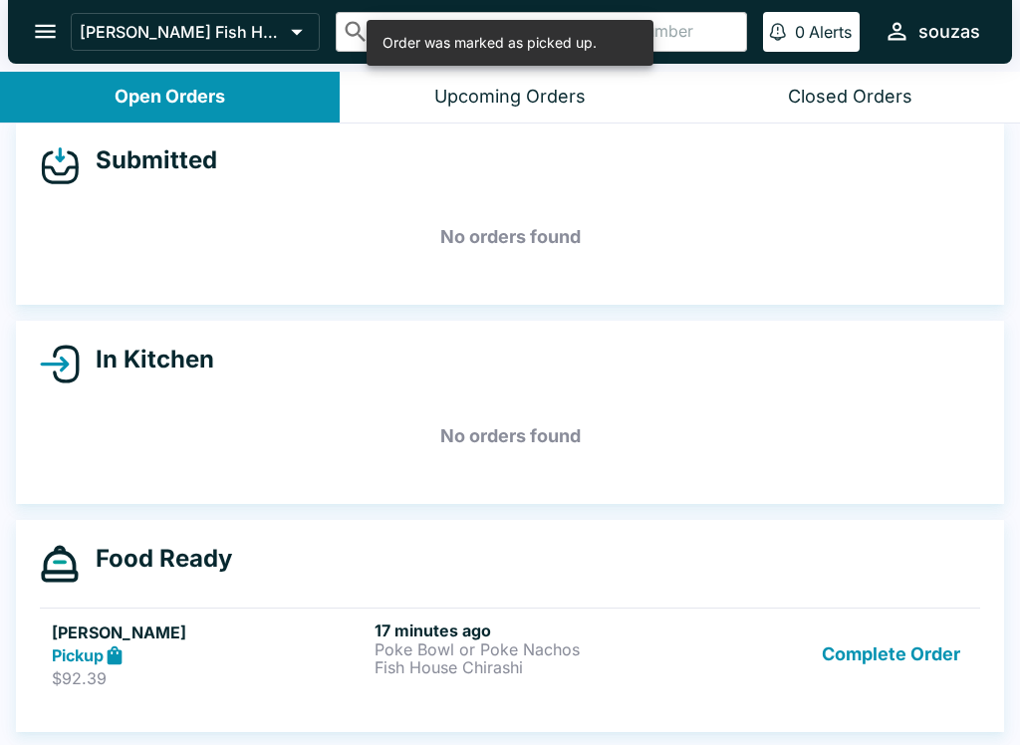
scroll to position [18, 0]
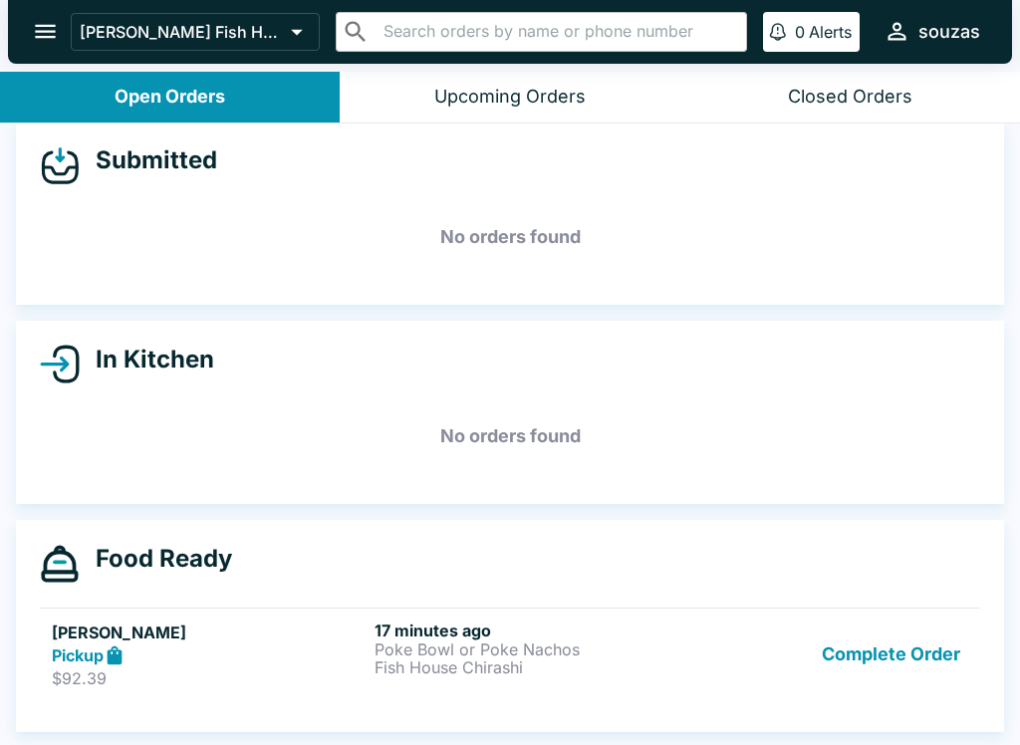
click at [563, 658] on p "Fish House Chirashi" at bounding box center [531, 667] width 315 height 18
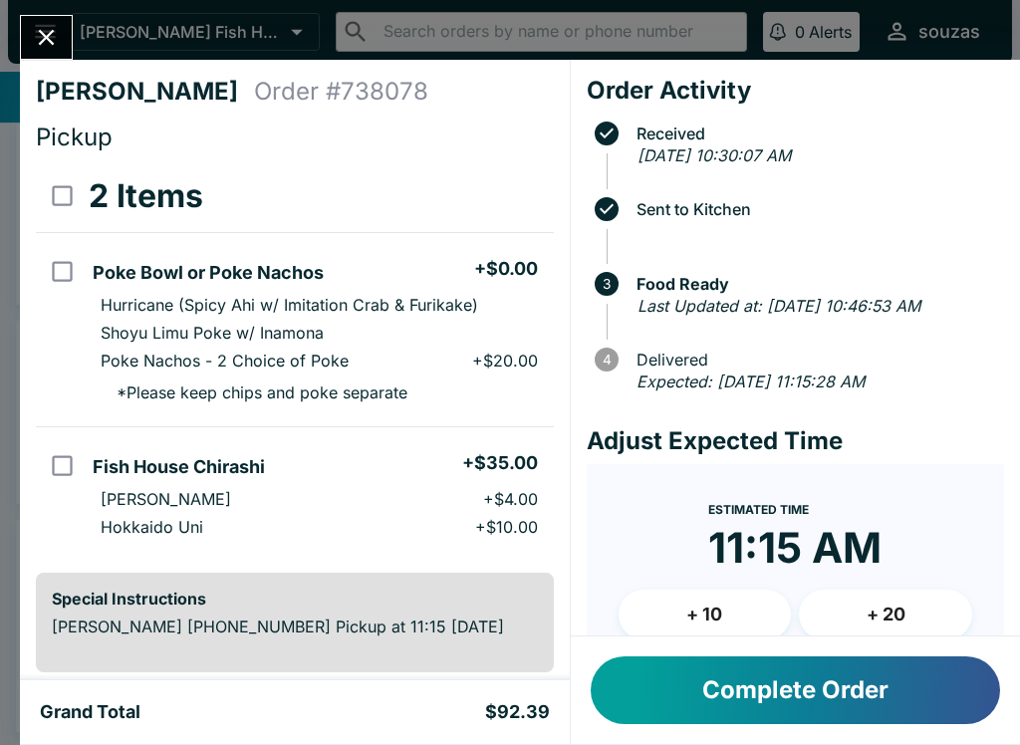
click at [65, 36] on button "Close" at bounding box center [46, 37] width 51 height 43
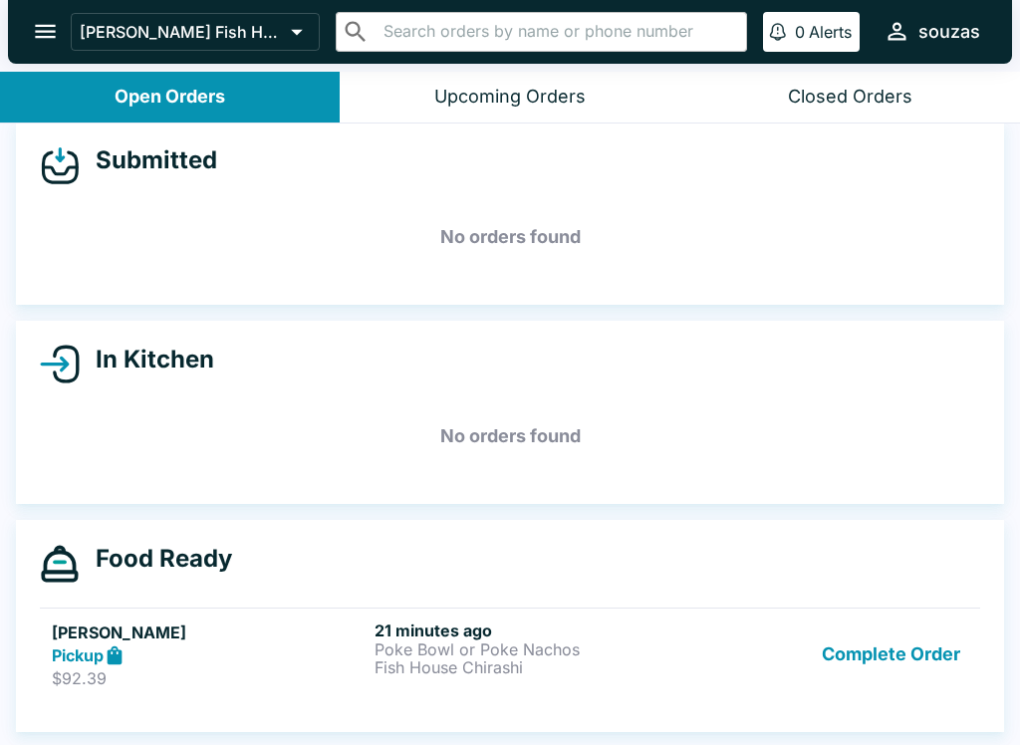
click at [152, 662] on div "Pickup" at bounding box center [209, 655] width 315 height 23
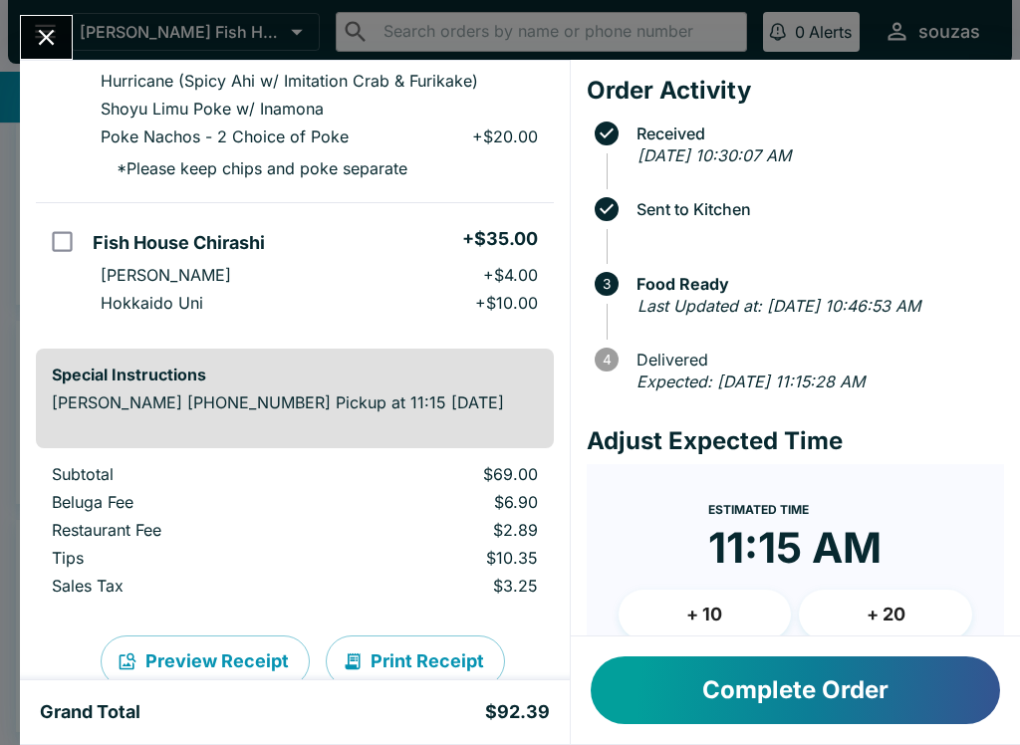
scroll to position [233, 0]
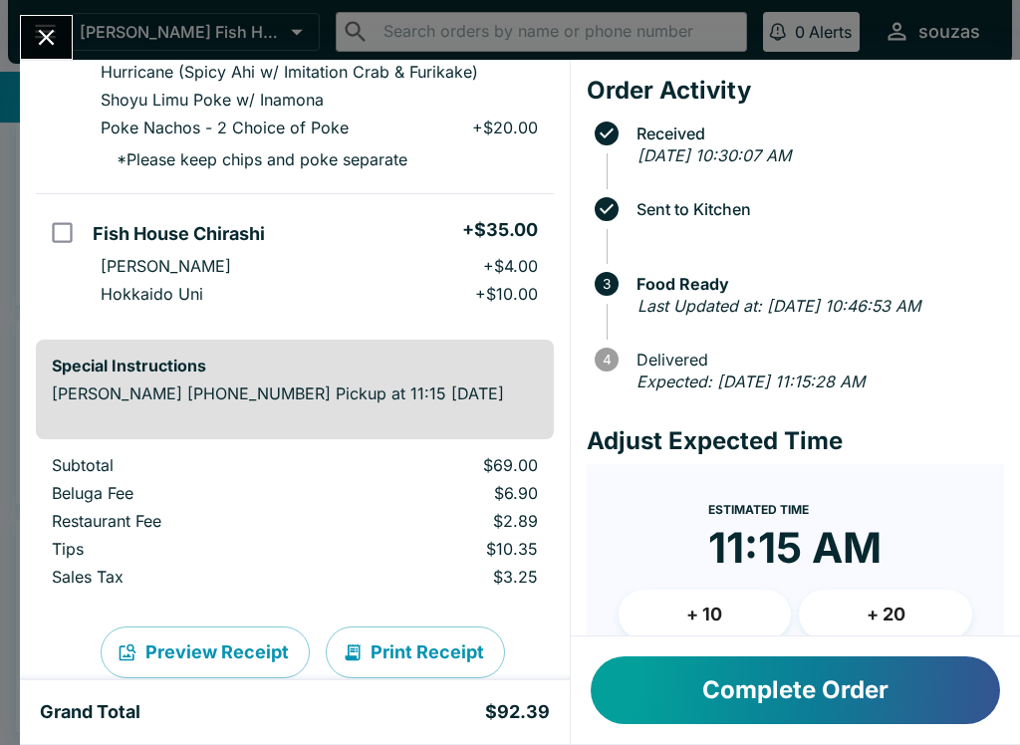
click at [56, 27] on icon "Close" at bounding box center [46, 37] width 27 height 27
